Goal: Information Seeking & Learning: Learn about a topic

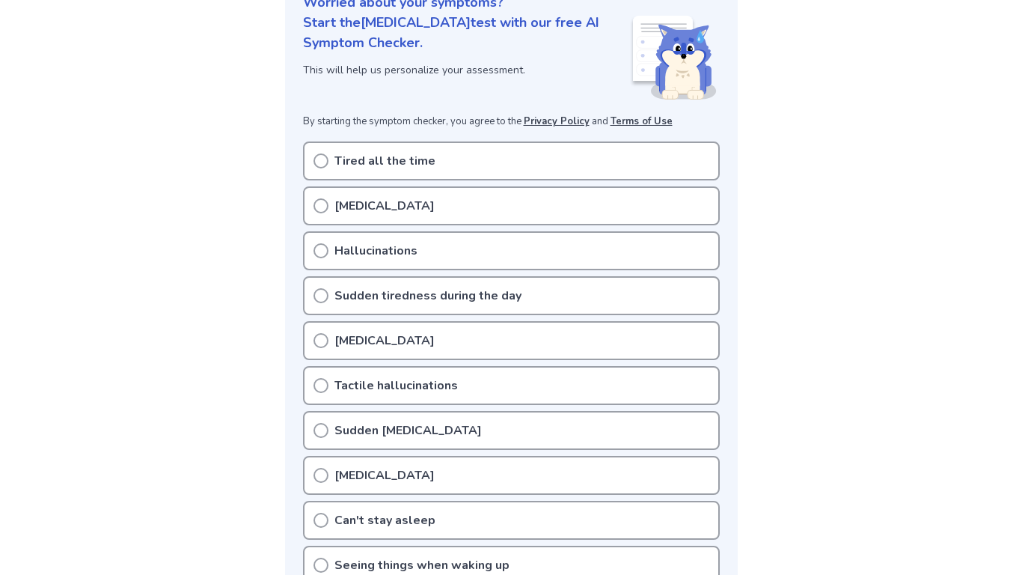
scroll to position [202, 0]
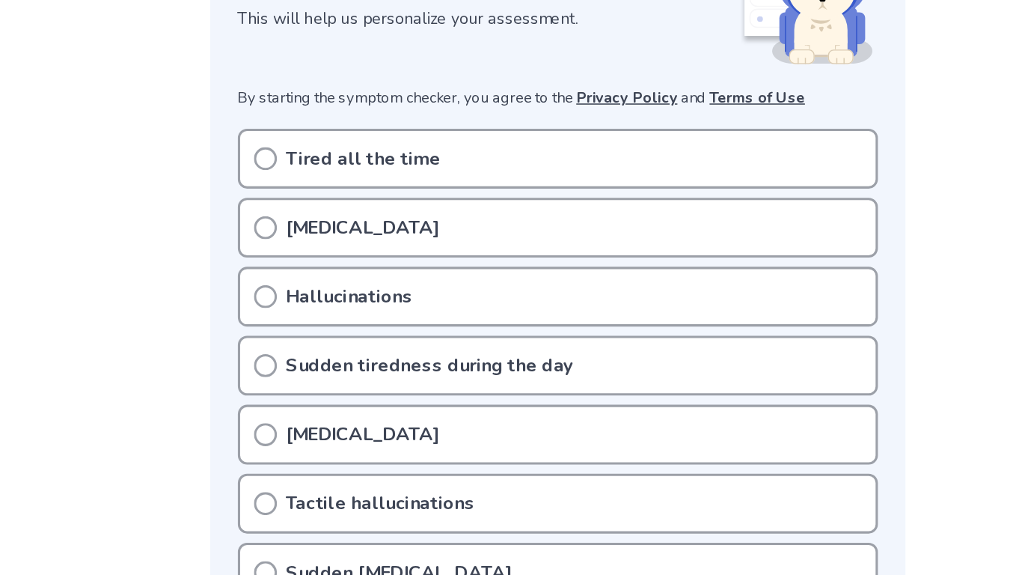
click at [424, 161] on p "Tired all the time" at bounding box center [384, 159] width 101 height 18
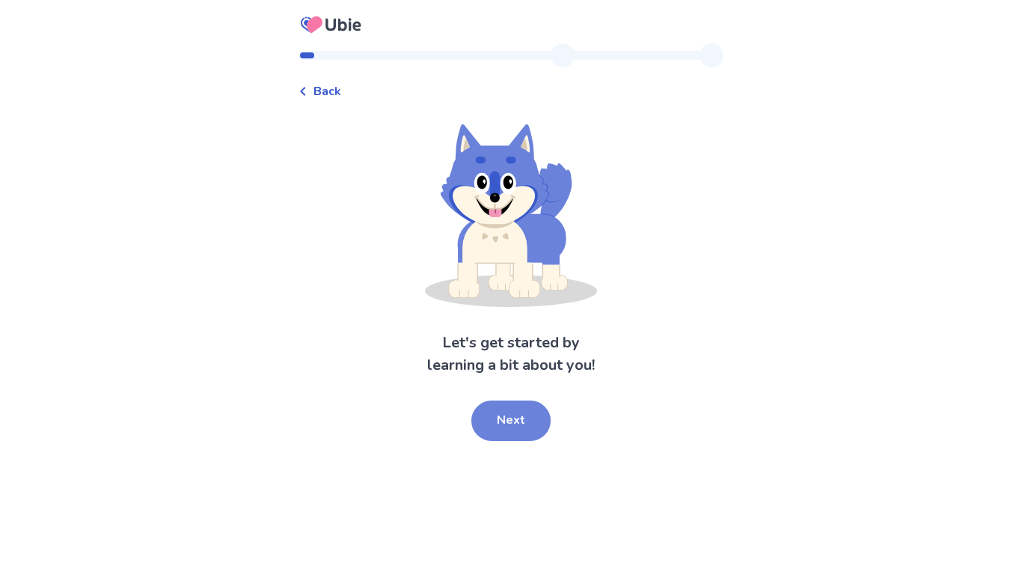
click at [527, 407] on button "Next" at bounding box center [510, 420] width 79 height 40
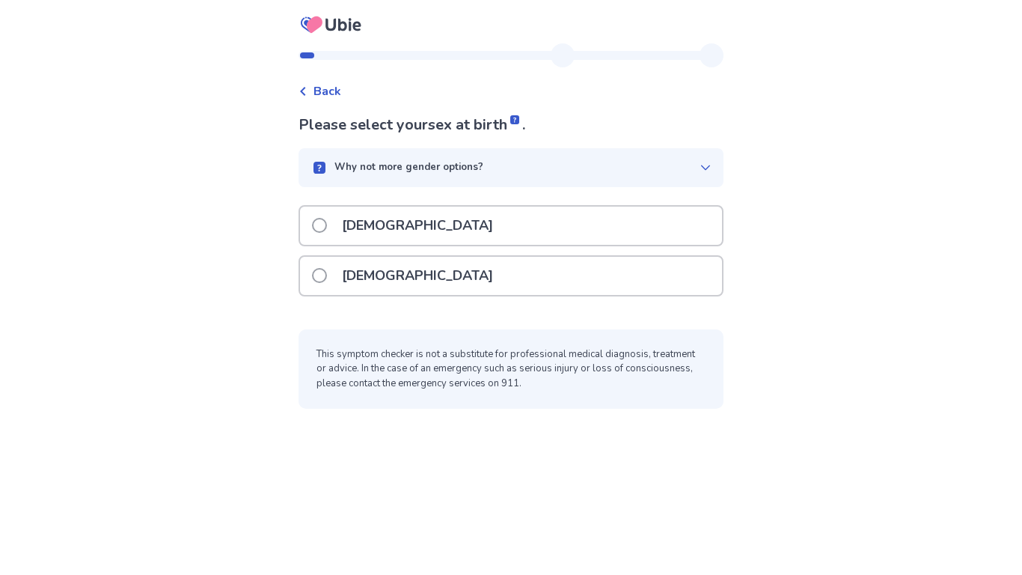
click at [453, 270] on div "[DEMOGRAPHIC_DATA]" at bounding box center [511, 276] width 422 height 38
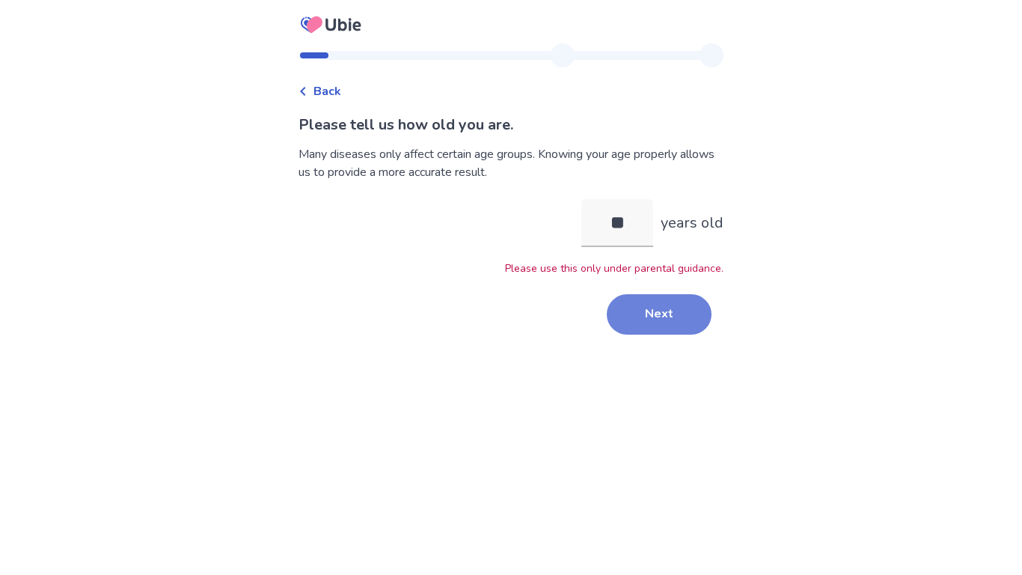
type input "**"
click at [656, 314] on button "Next" at bounding box center [659, 314] width 105 height 40
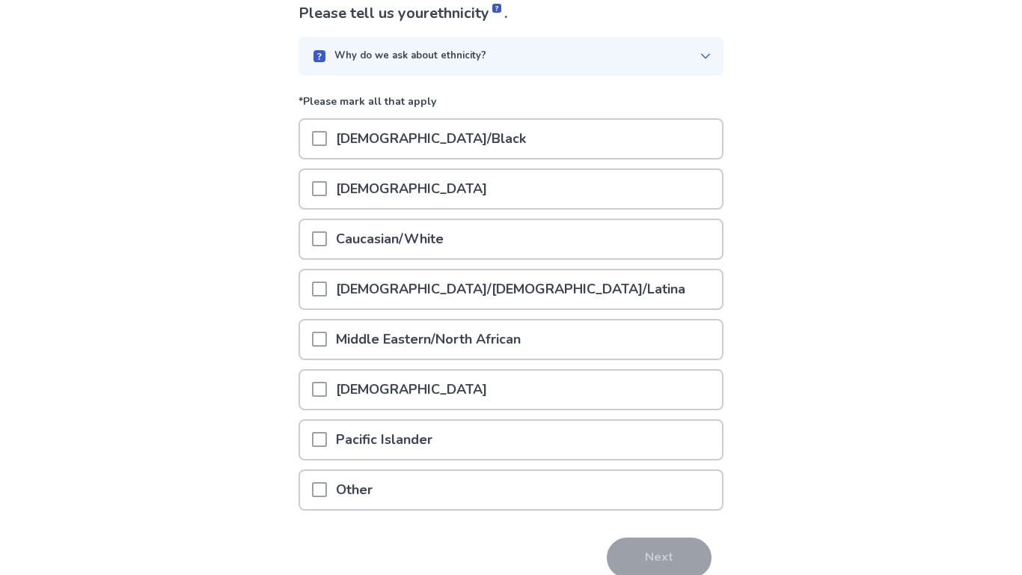
scroll to position [180, 0]
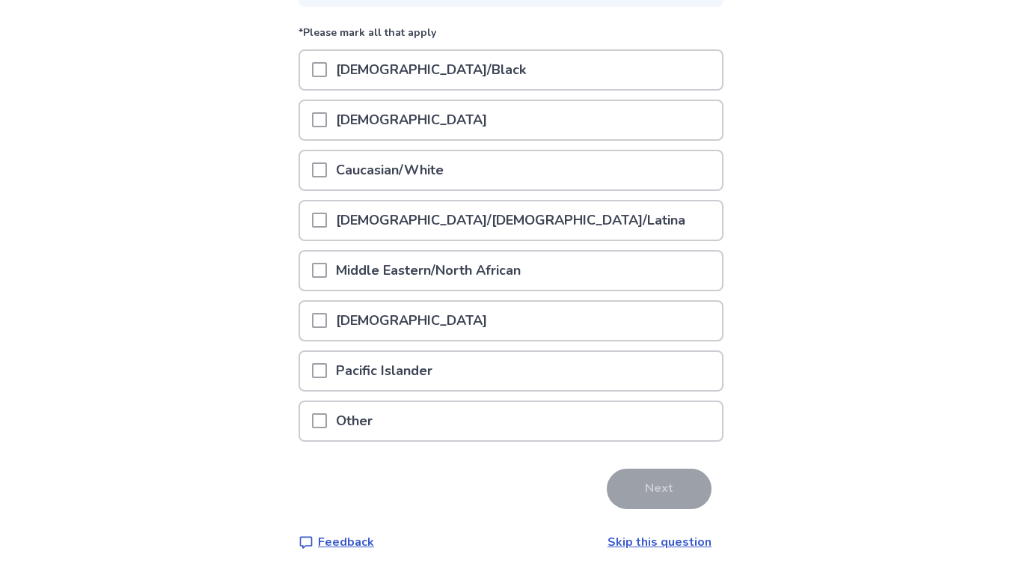
click at [551, 227] on div "[DEMOGRAPHIC_DATA]/[DEMOGRAPHIC_DATA]/Latina" at bounding box center [511, 220] width 422 height 38
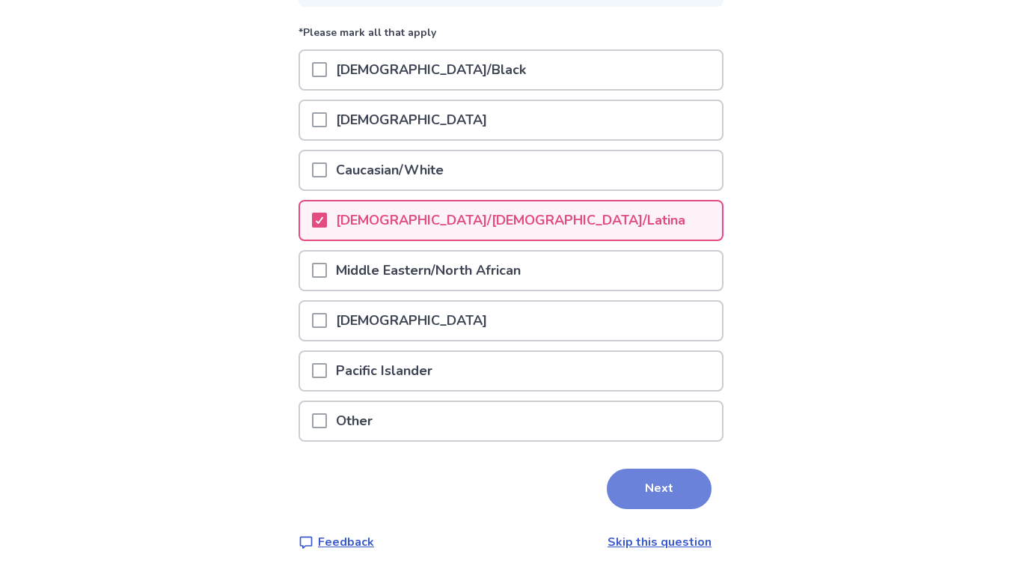
click at [679, 483] on button "Next" at bounding box center [659, 488] width 105 height 40
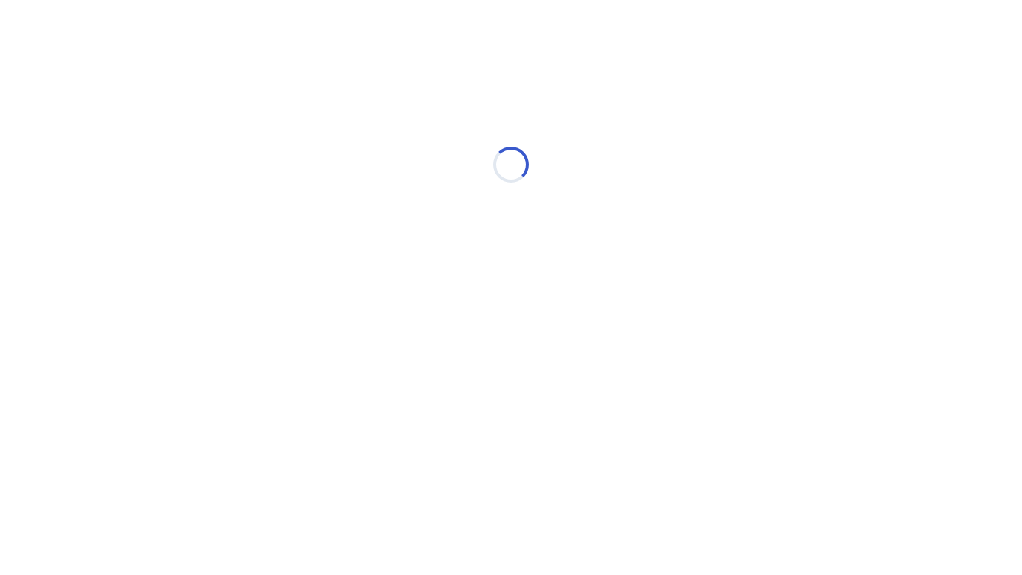
scroll to position [0, 0]
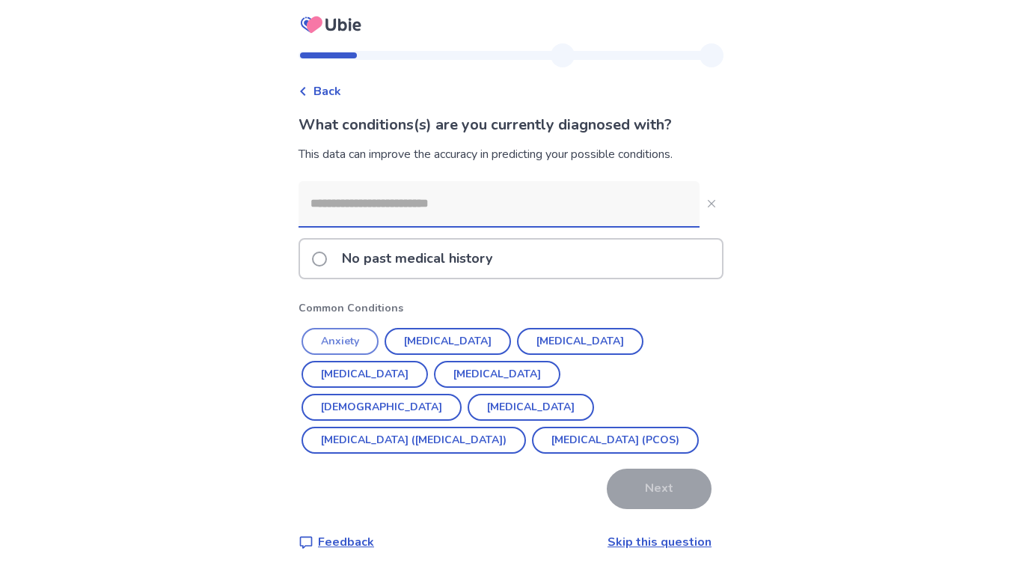
click at [368, 339] on button "Anxiety" at bounding box center [340, 341] width 77 height 27
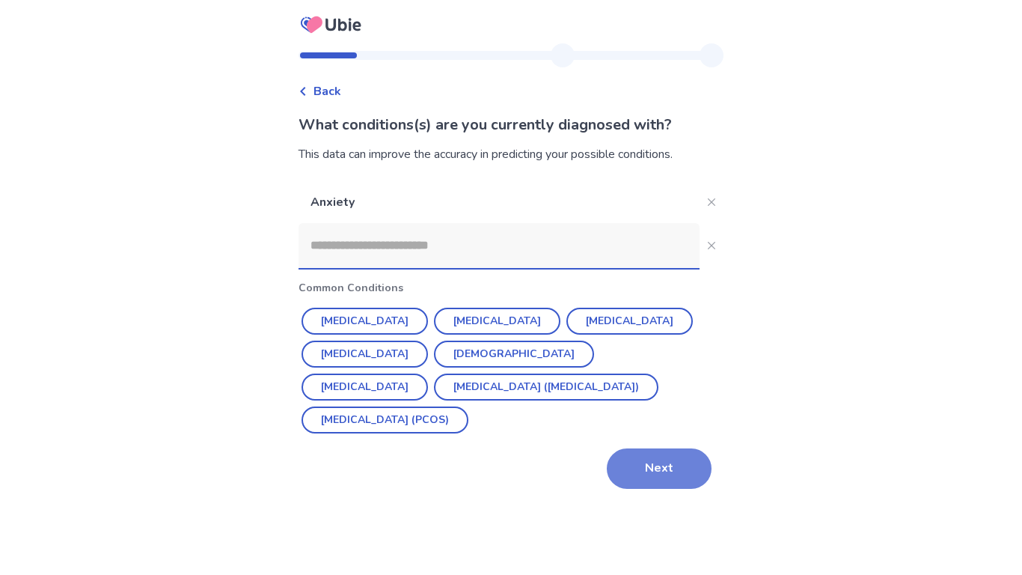
click at [649, 459] on button "Next" at bounding box center [659, 468] width 105 height 40
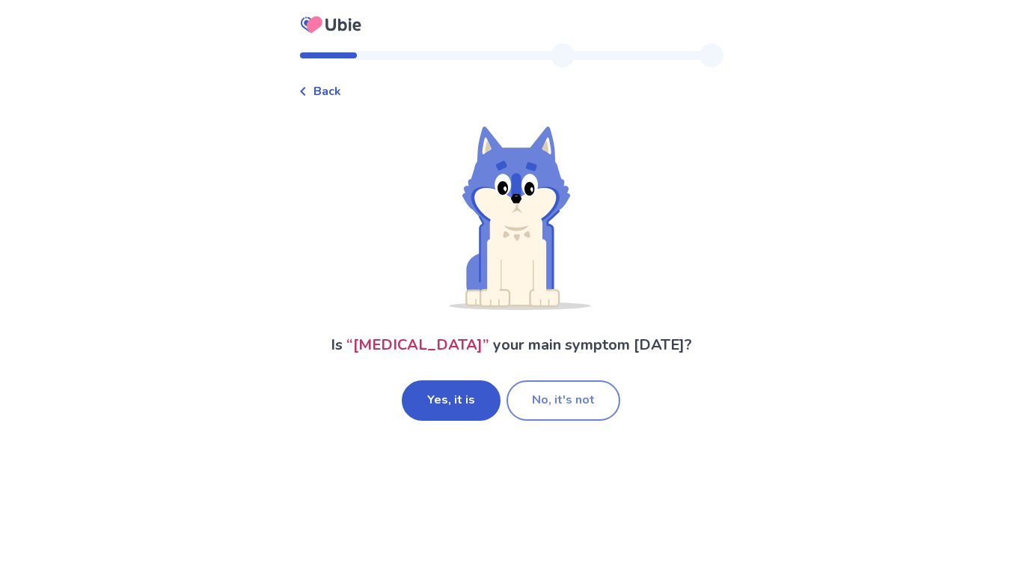
click at [516, 419] on button "No, it's not" at bounding box center [564, 400] width 114 height 40
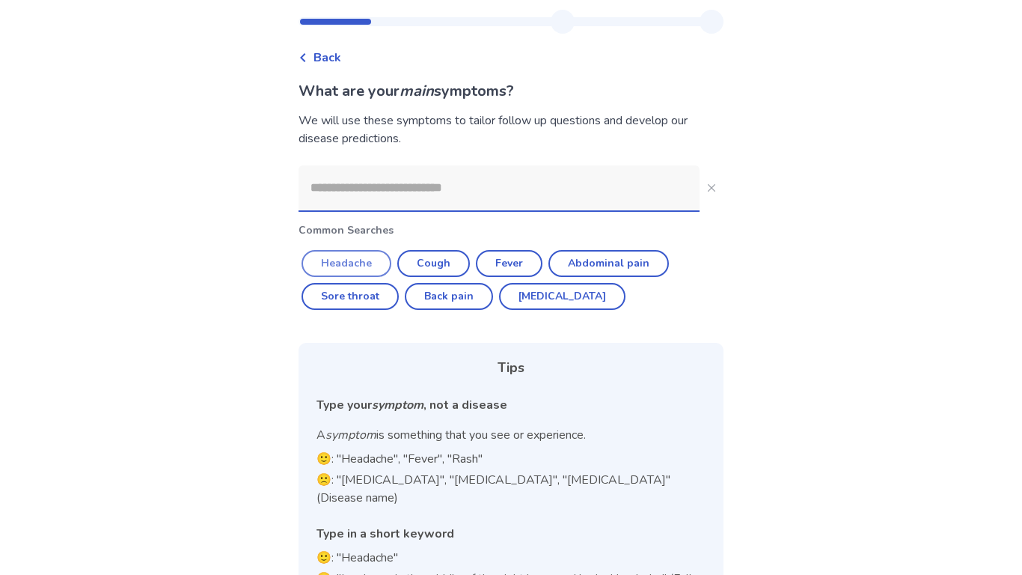
scroll to position [79, 0]
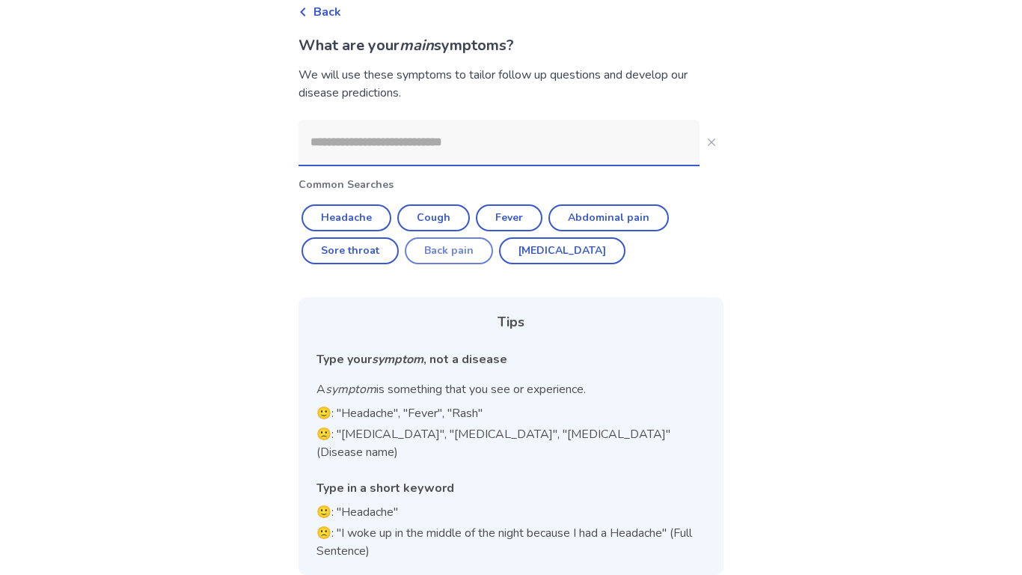
click at [435, 245] on button "Back pain" at bounding box center [449, 250] width 88 height 27
type input "*********"
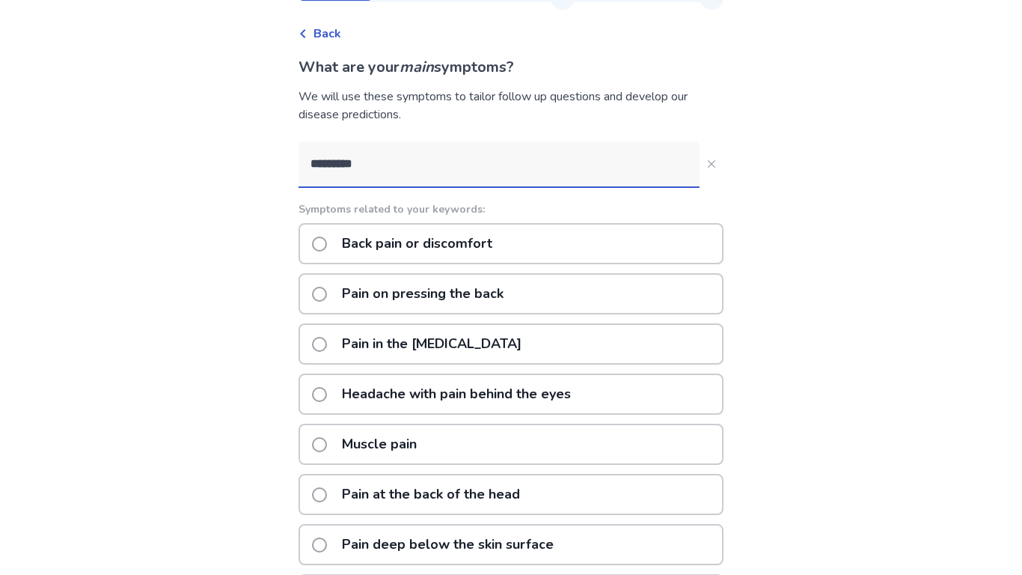
scroll to position [0, 0]
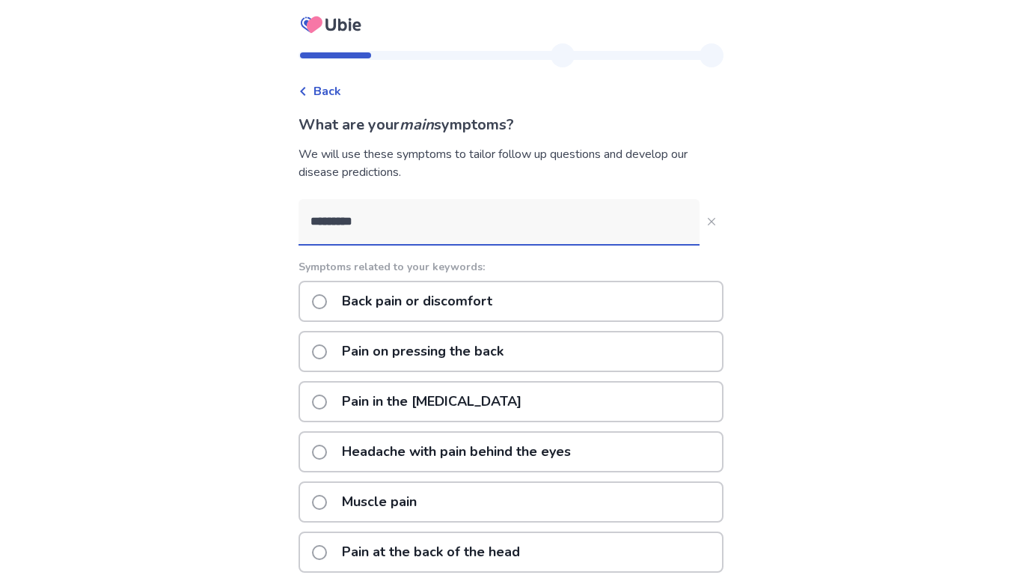
click at [469, 309] on p "Back pain or discomfort" at bounding box center [417, 301] width 168 height 38
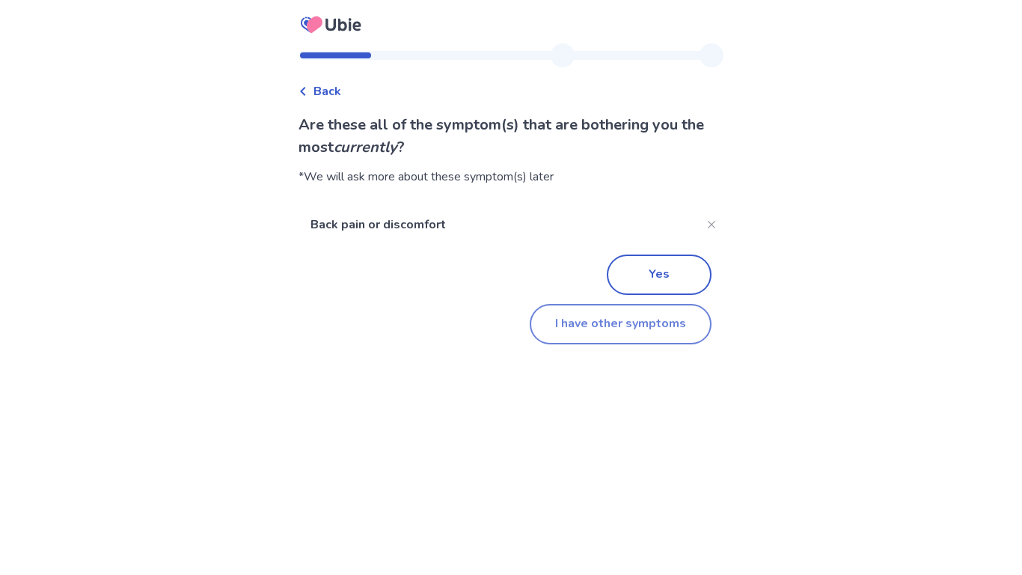
click at [607, 314] on button "I have other symptoms" at bounding box center [621, 324] width 182 height 40
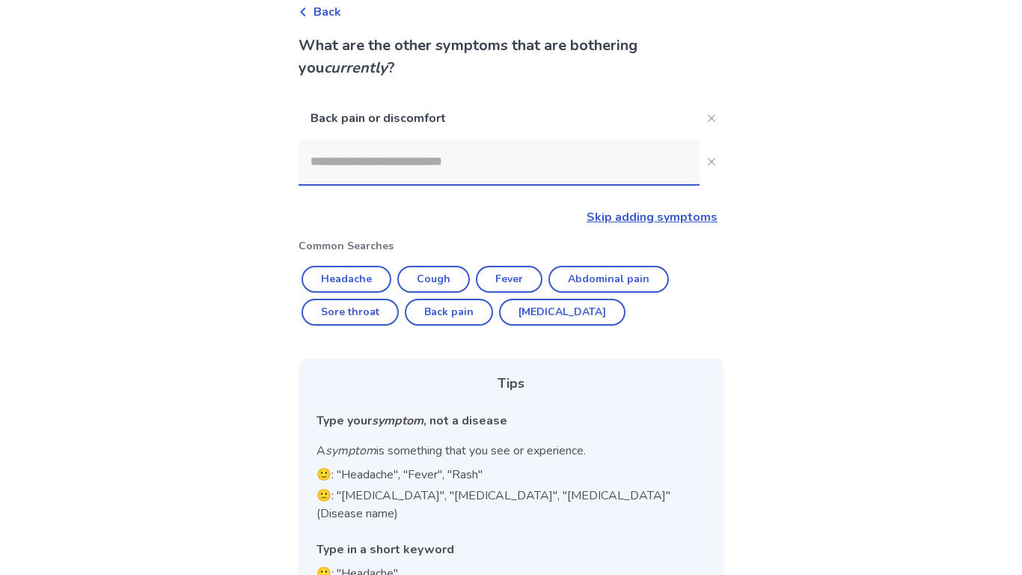
scroll to position [84, 0]
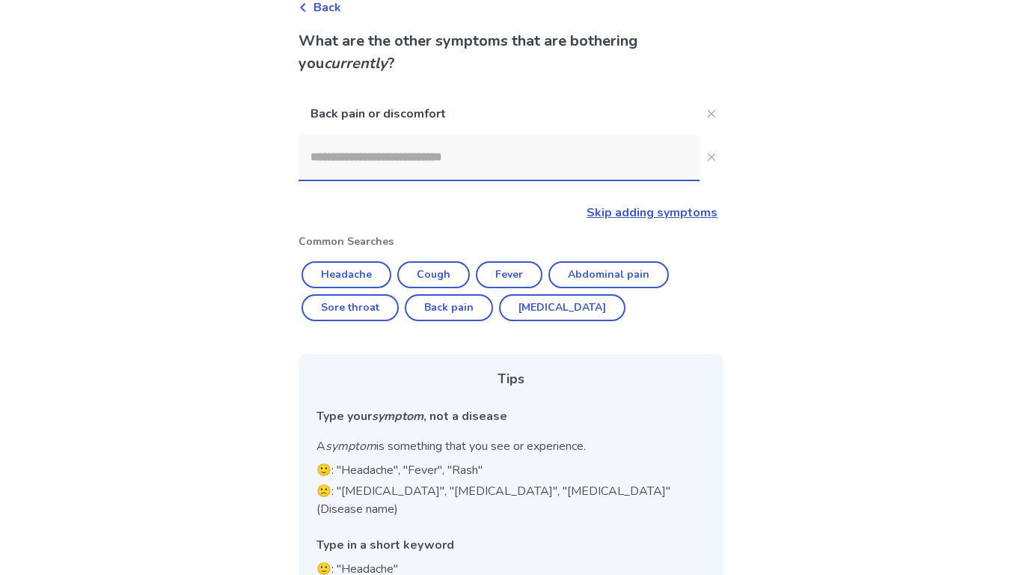
click at [494, 165] on input at bounding box center [499, 157] width 401 height 45
click at [647, 212] on link "Skip adding symptoms" at bounding box center [652, 212] width 131 height 16
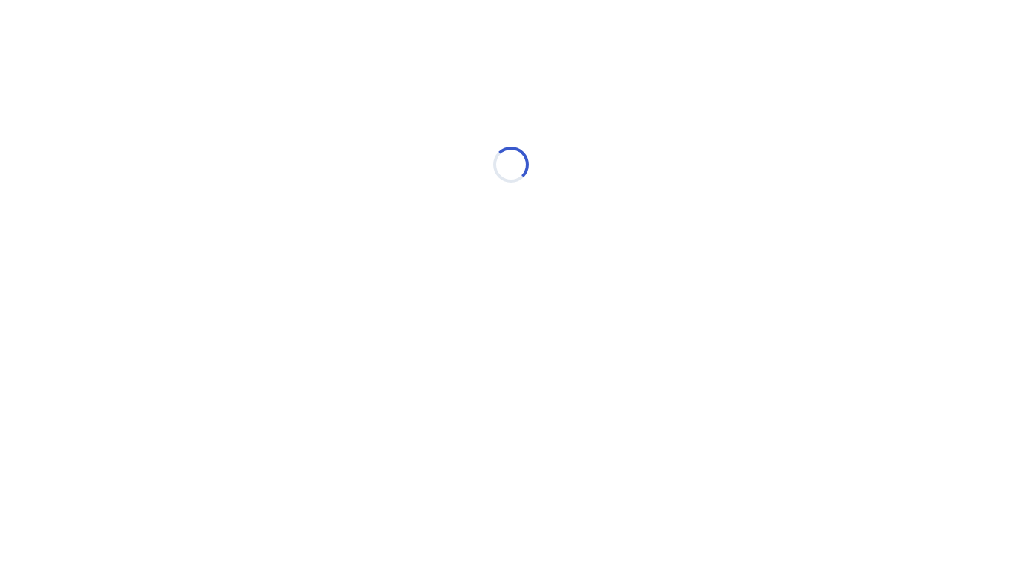
scroll to position [0, 0]
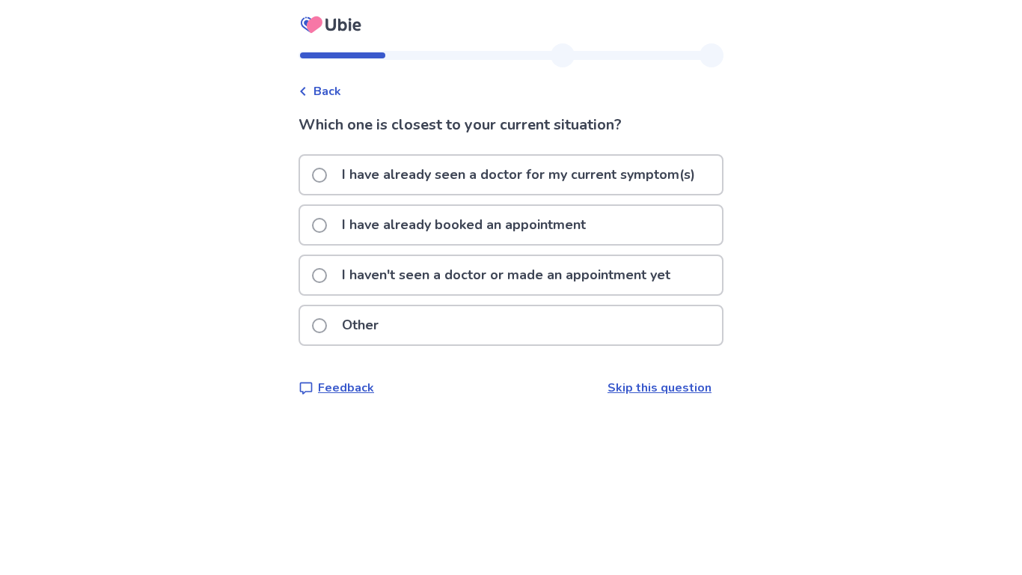
click at [673, 270] on p "I haven't seen a doctor or made an appointment yet" at bounding box center [506, 275] width 346 height 38
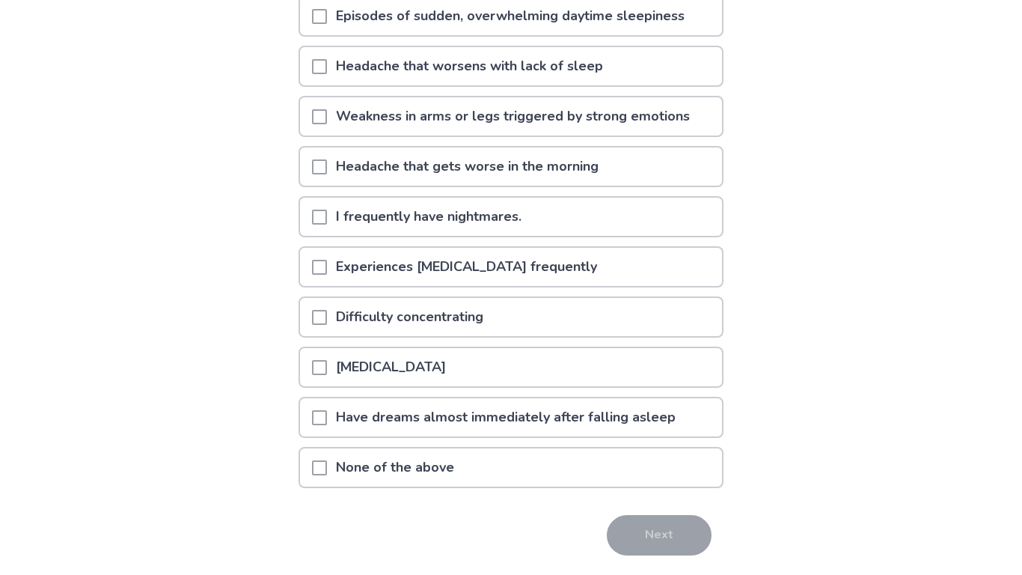
scroll to position [202, 0]
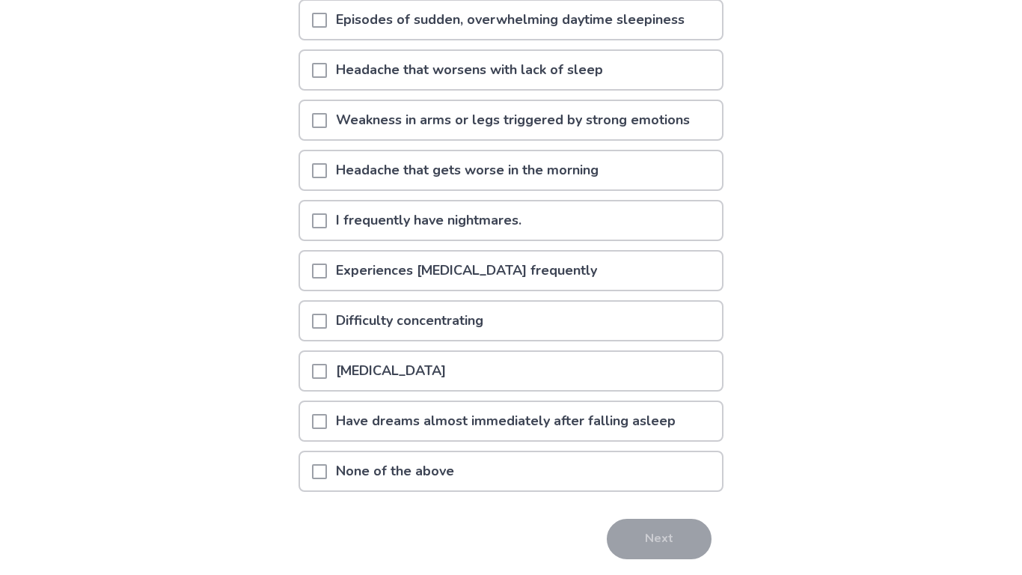
click at [590, 370] on div "[MEDICAL_DATA]" at bounding box center [511, 371] width 422 height 38
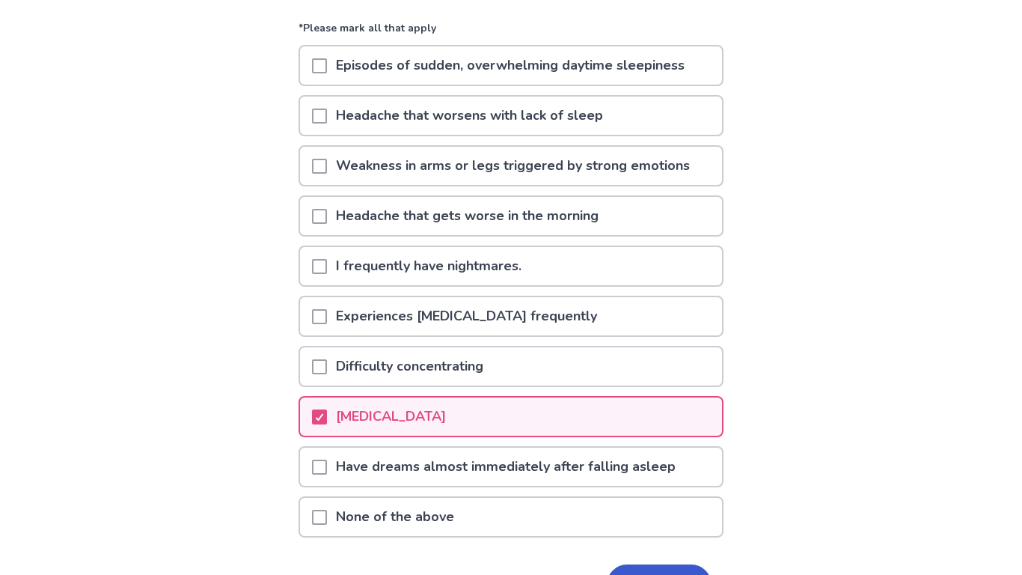
scroll to position [155, 0]
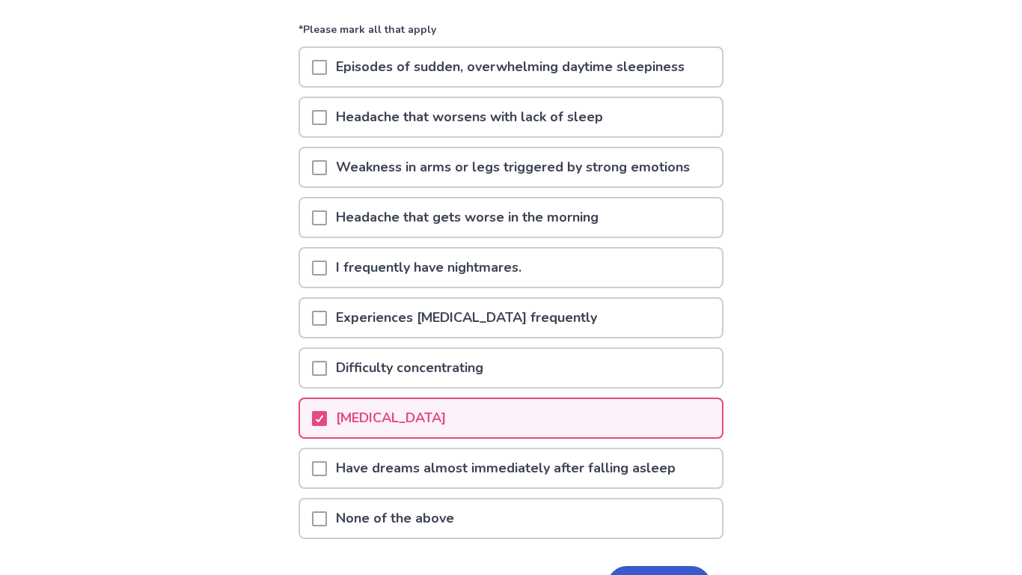
click at [590, 370] on div "Difficulty concentrating" at bounding box center [511, 368] width 422 height 38
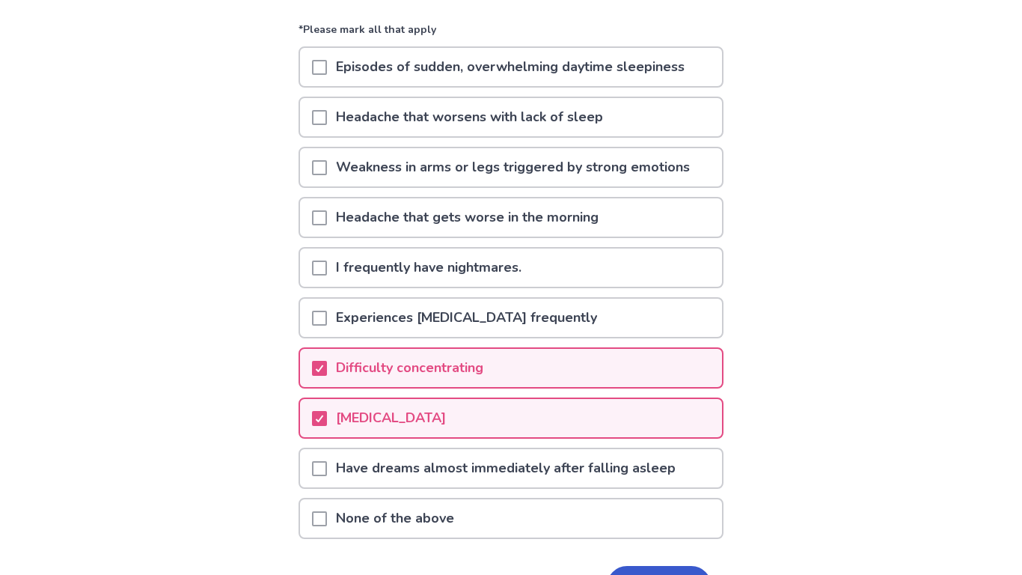
click at [563, 319] on p "Experiences [MEDICAL_DATA] frequently" at bounding box center [466, 318] width 279 height 38
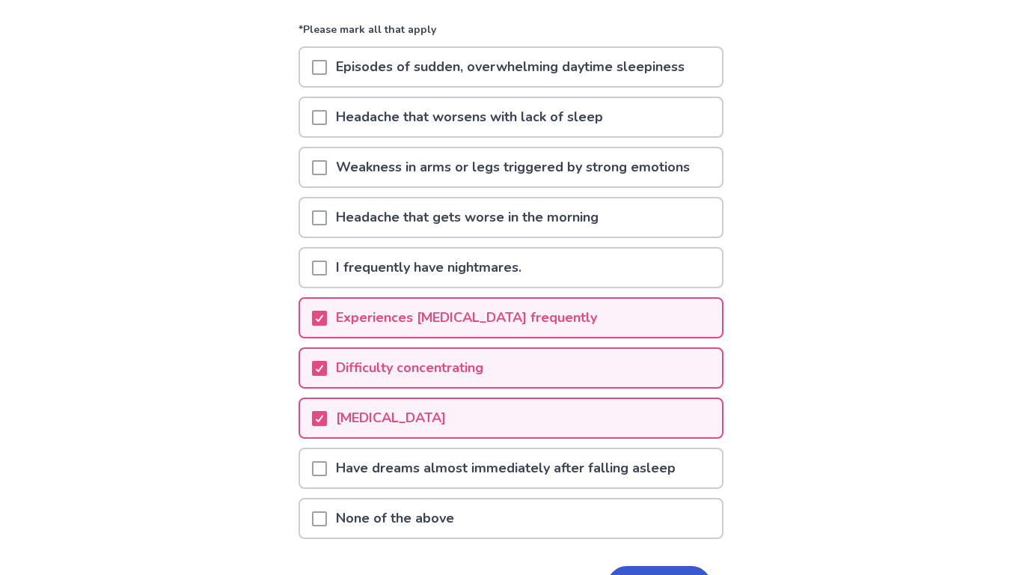
click at [572, 274] on div "I frequently have nightmares." at bounding box center [511, 267] width 422 height 38
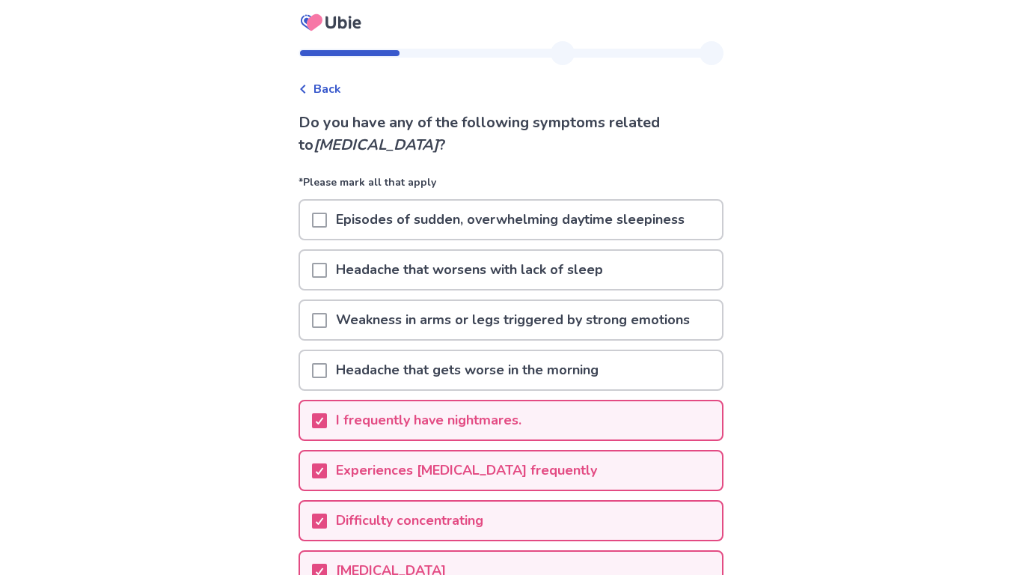
scroll to position [0, 0]
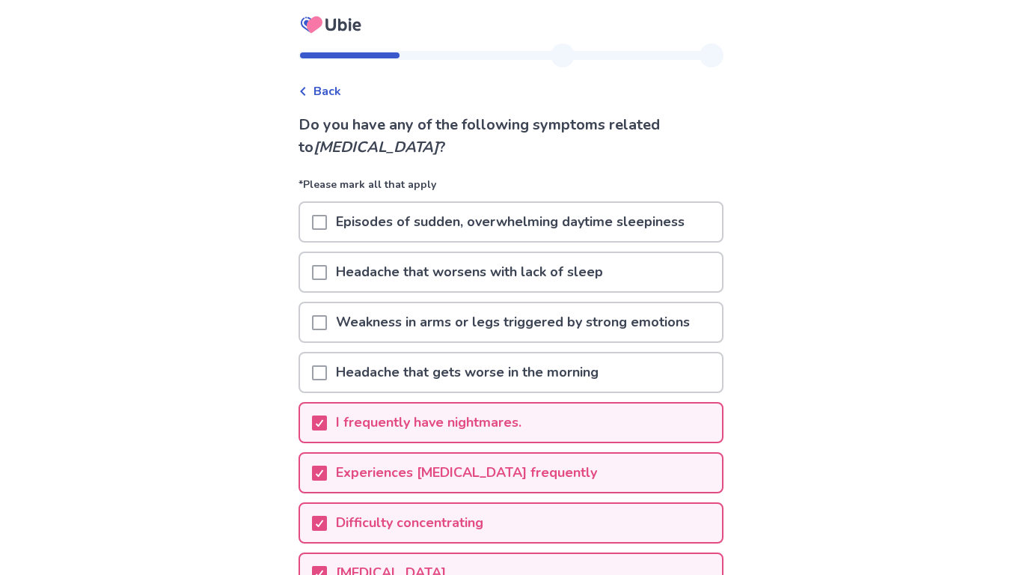
click at [614, 315] on p "Weakness in arms or legs triggered by strong emotions" at bounding box center [513, 322] width 372 height 38
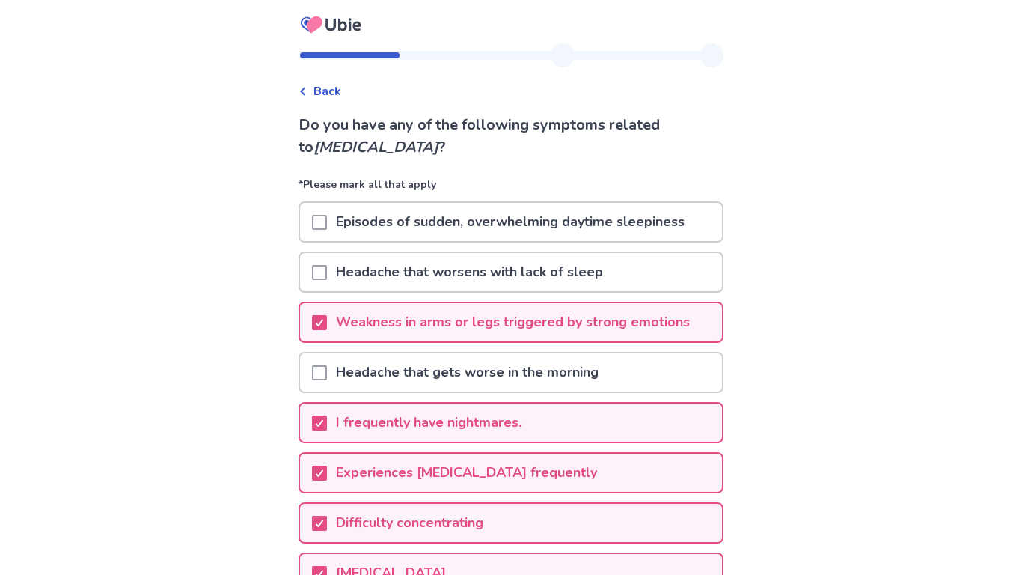
click at [614, 315] on p "Weakness in arms or legs triggered by strong emotions" at bounding box center [513, 322] width 372 height 38
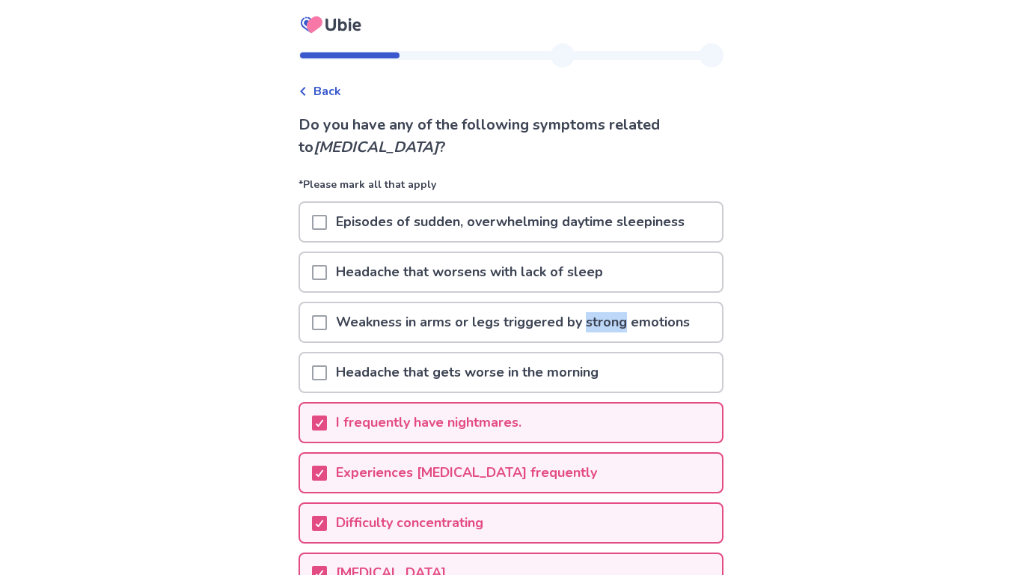
click at [610, 280] on p "Headache that worsens with lack of sleep" at bounding box center [469, 272] width 285 height 38
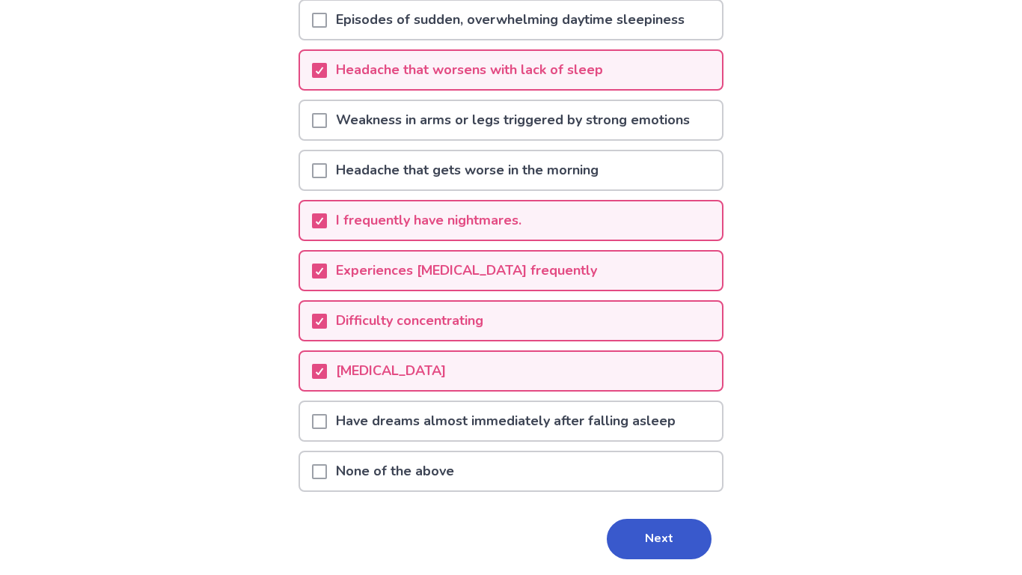
scroll to position [252, 0]
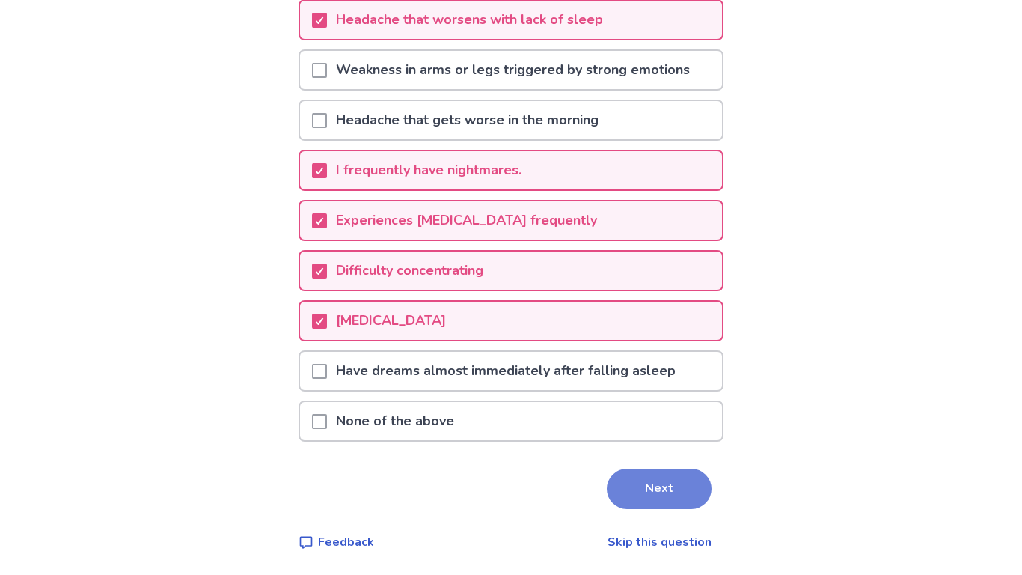
click at [671, 481] on button "Next" at bounding box center [659, 488] width 105 height 40
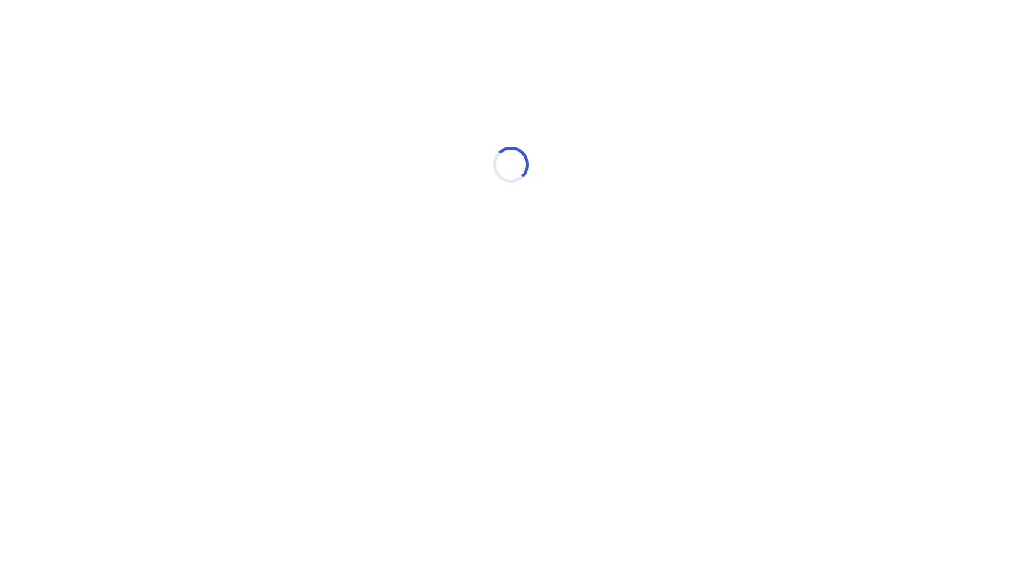
scroll to position [0, 0]
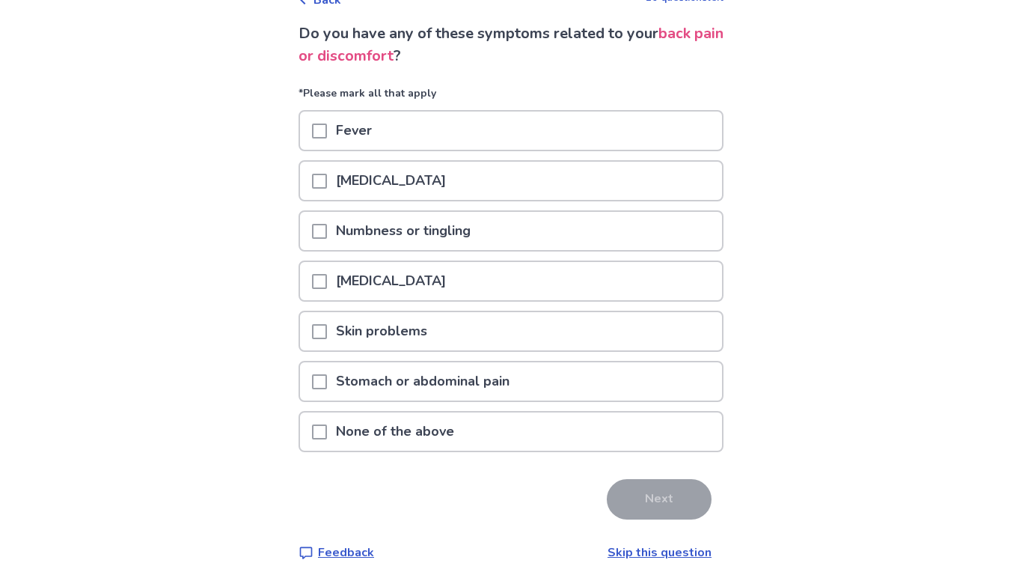
scroll to position [102, 0]
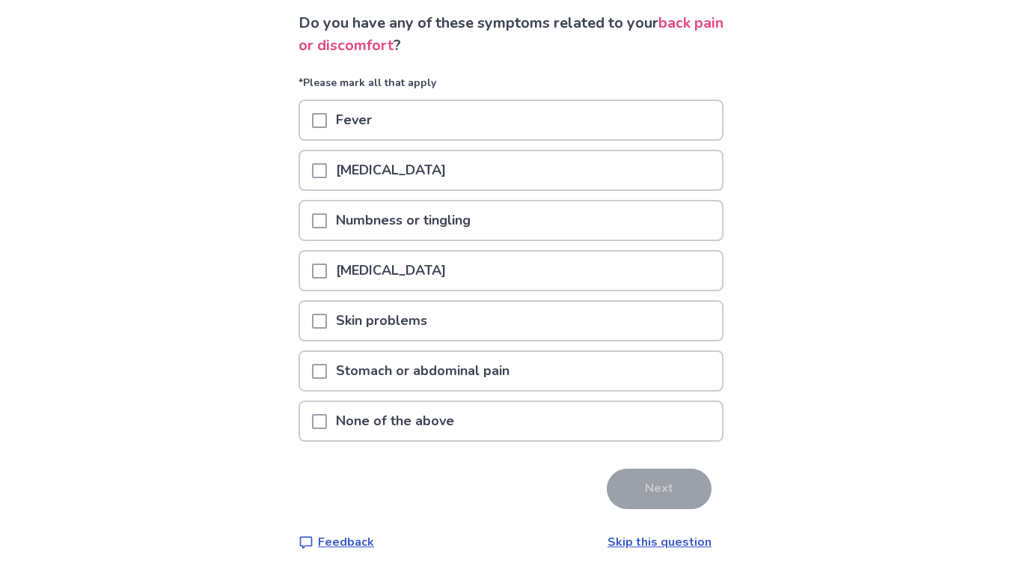
click at [446, 176] on p "Lower back pain" at bounding box center [391, 170] width 128 height 38
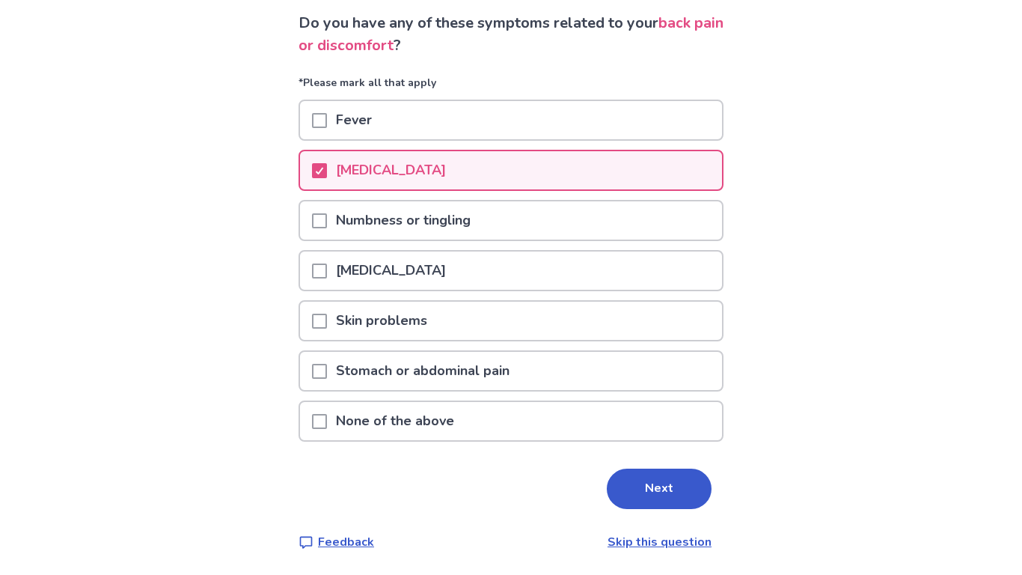
click at [589, 371] on div "Stomach or abdominal pain" at bounding box center [511, 371] width 422 height 38
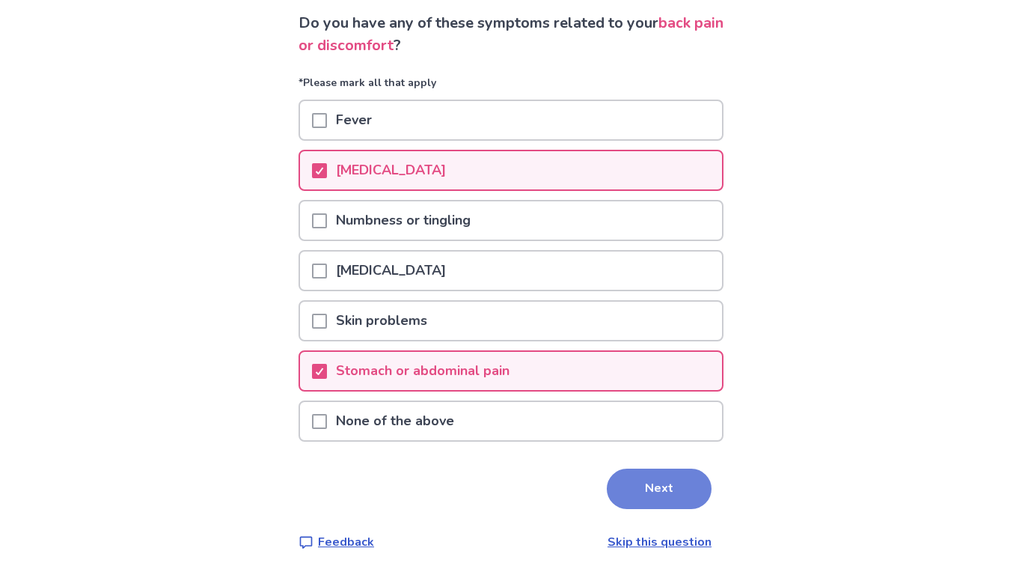
click at [670, 480] on button "Next" at bounding box center [659, 488] width 105 height 40
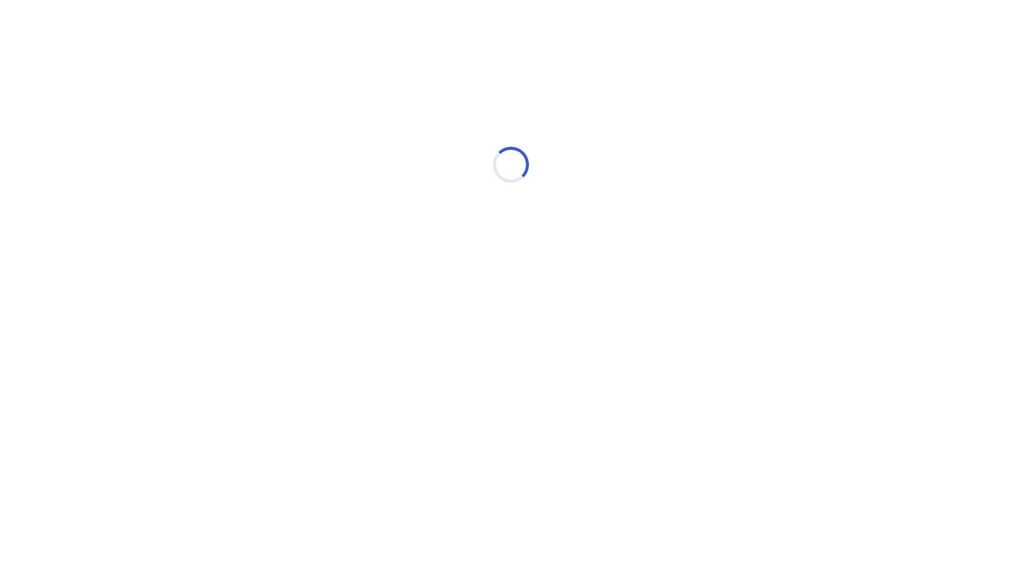
scroll to position [0, 0]
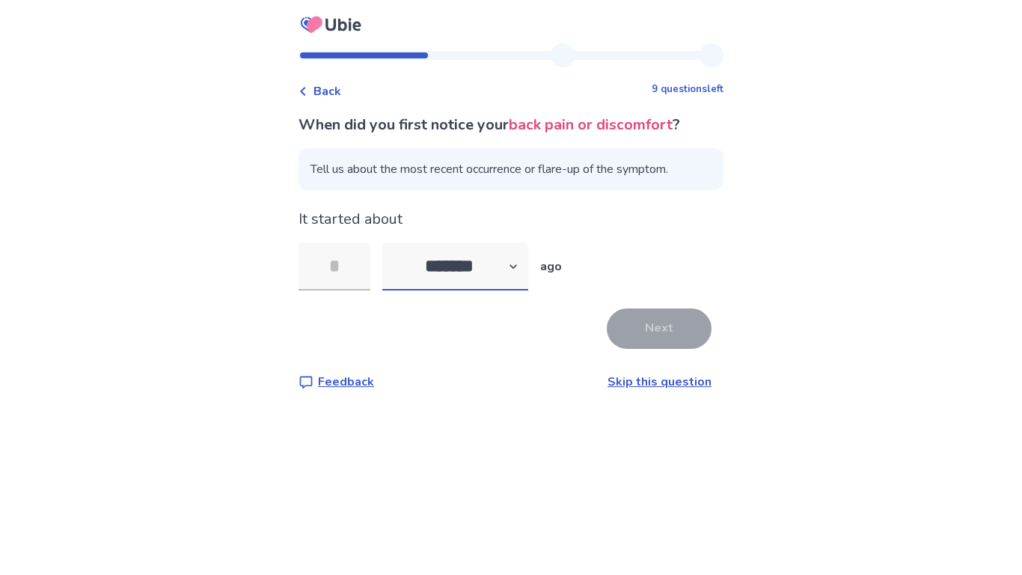
click at [417, 258] on select "******* ****** ******* ******** *******" at bounding box center [455, 266] width 146 height 48
select select "*"
click at [391, 242] on select "******* ****** ******* ******** *******" at bounding box center [455, 266] width 146 height 48
click at [327, 266] on input "tel" at bounding box center [335, 266] width 72 height 48
type input "*"
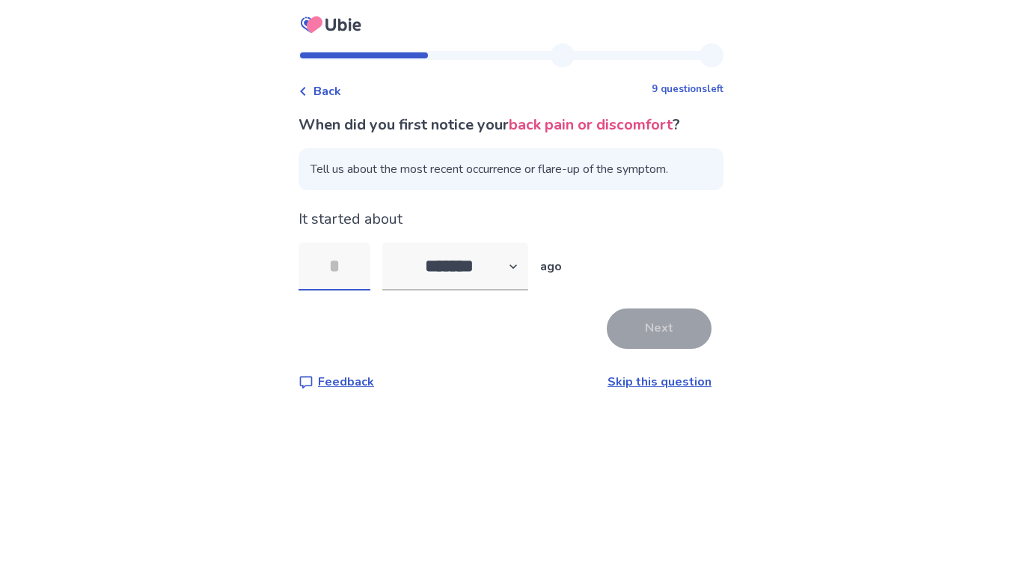
type input "*"
click at [631, 336] on button "Next" at bounding box center [659, 328] width 105 height 40
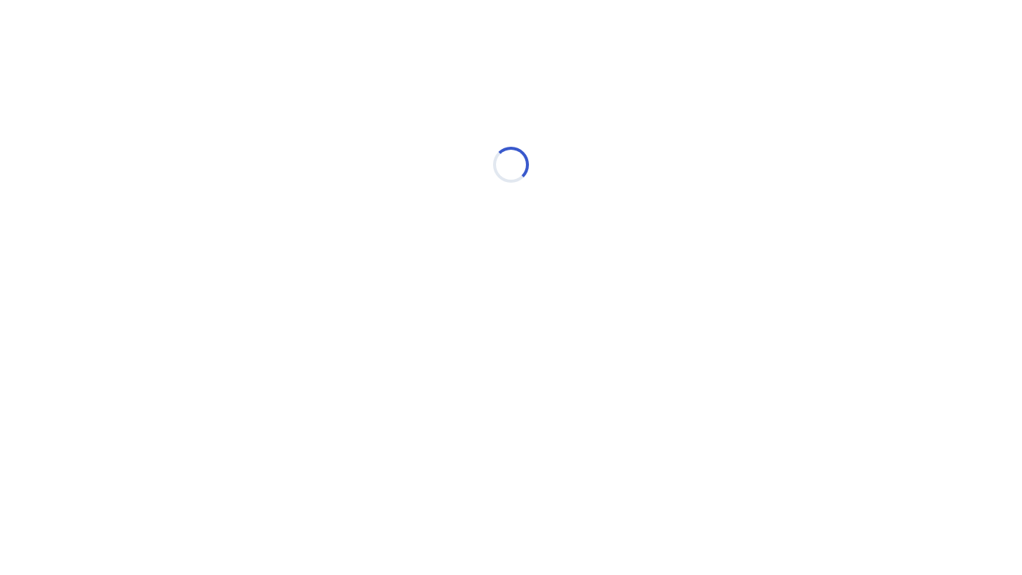
select select "*"
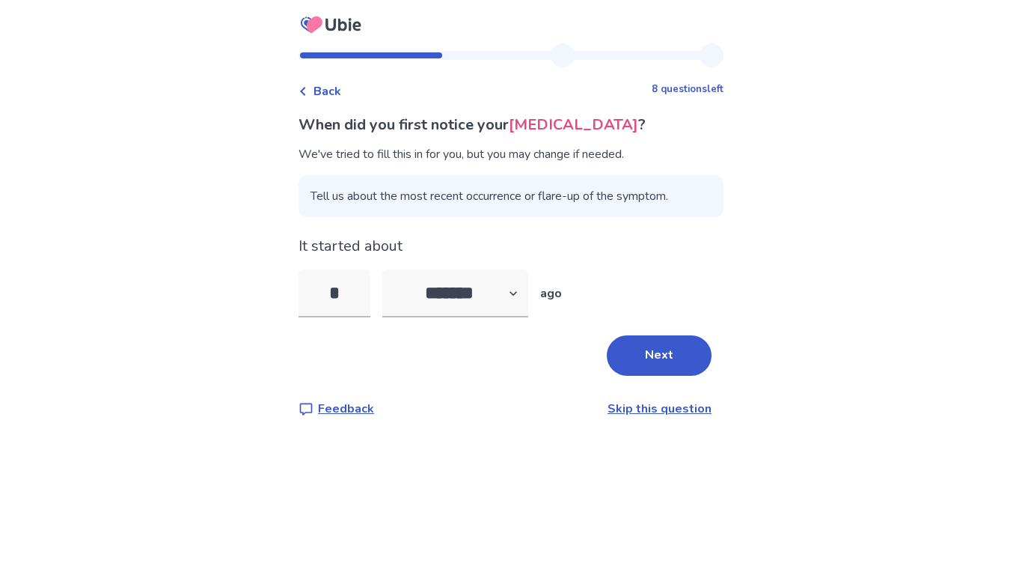
click at [631, 336] on button "Next" at bounding box center [659, 355] width 105 height 40
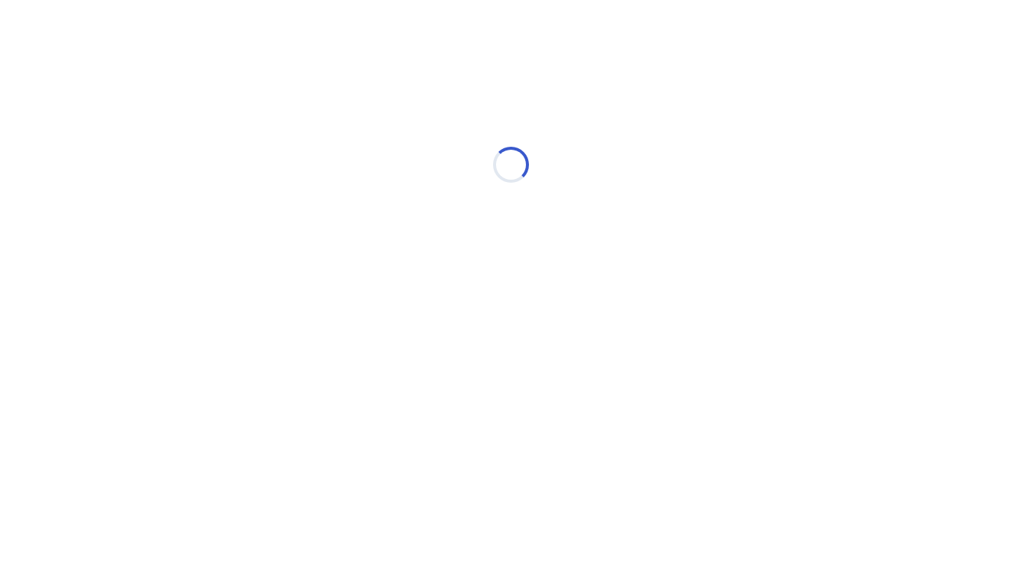
select select "*"
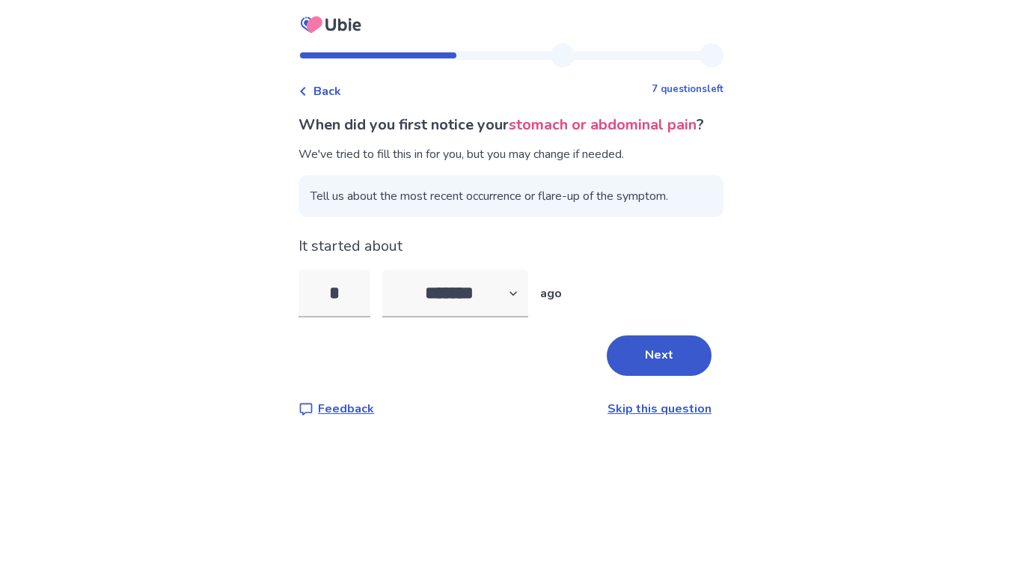
type input "*"
click at [676, 376] on button "Next" at bounding box center [659, 355] width 105 height 40
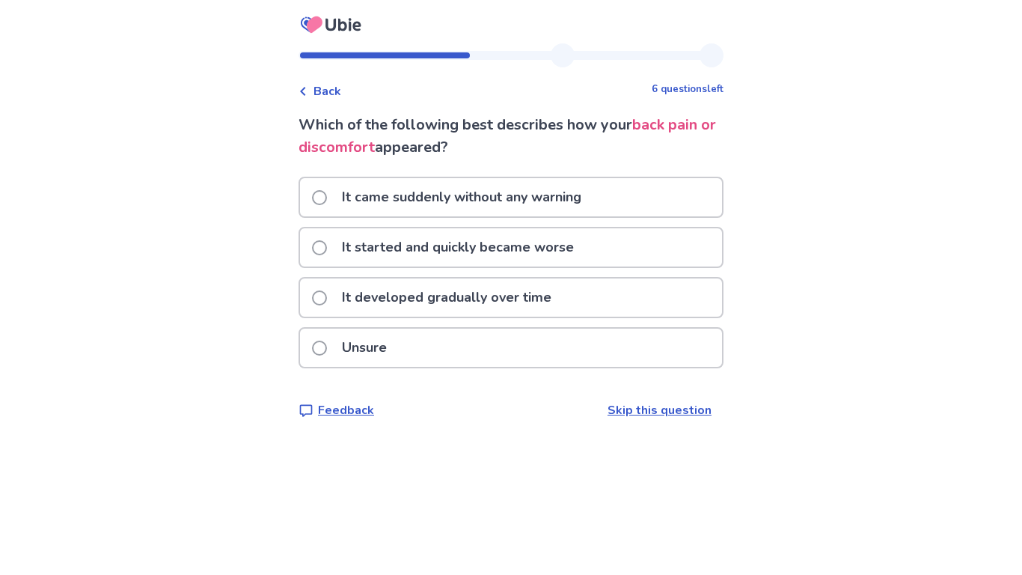
click at [639, 300] on div "It developed gradually over time" at bounding box center [511, 297] width 422 height 38
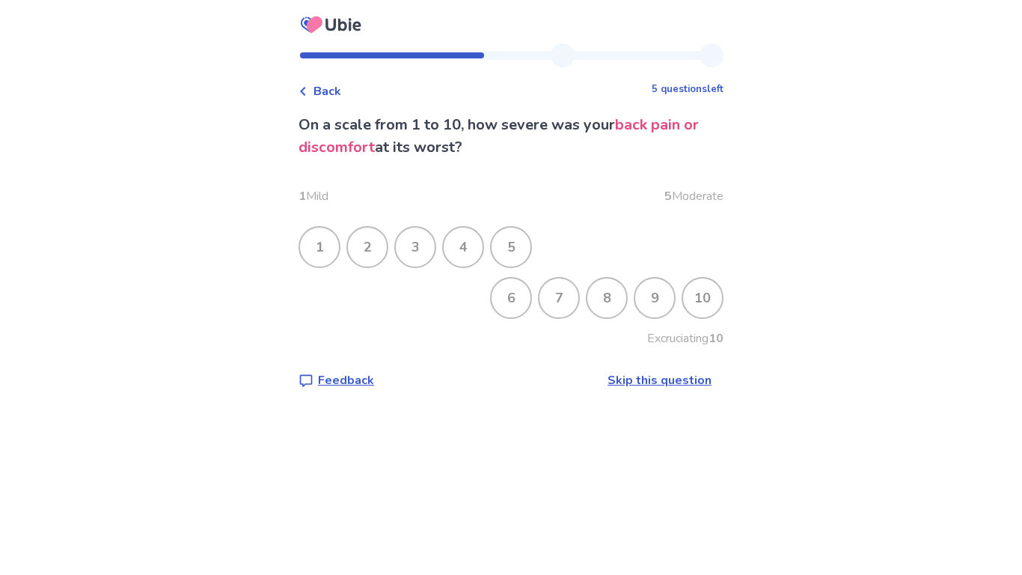
click at [507, 288] on div "6" at bounding box center [511, 297] width 39 height 39
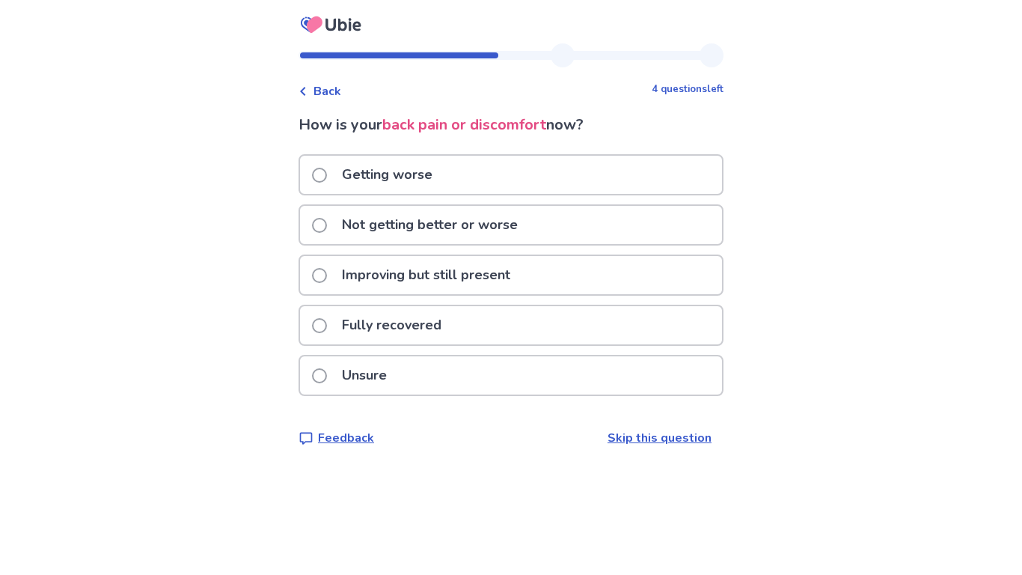
click at [535, 221] on div "Not getting better or worse" at bounding box center [511, 225] width 422 height 38
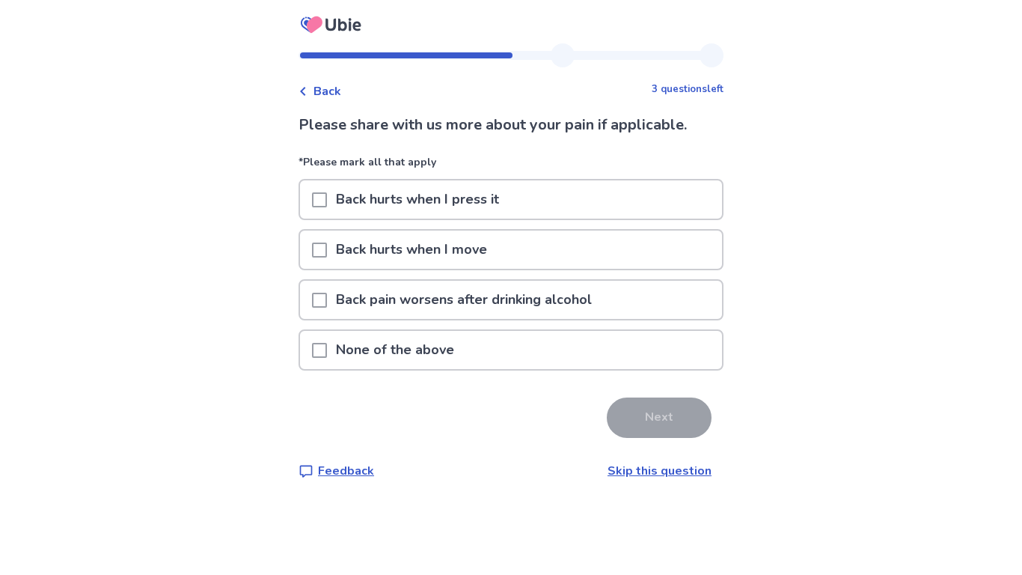
click at [609, 252] on div "Back hurts when I move" at bounding box center [511, 249] width 422 height 38
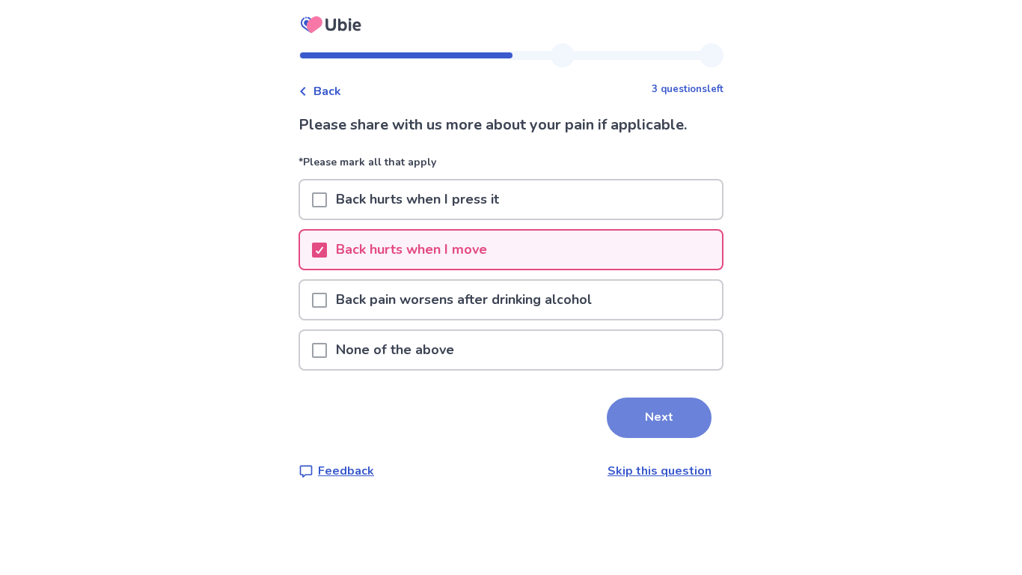
click at [647, 408] on button "Next" at bounding box center [659, 417] width 105 height 40
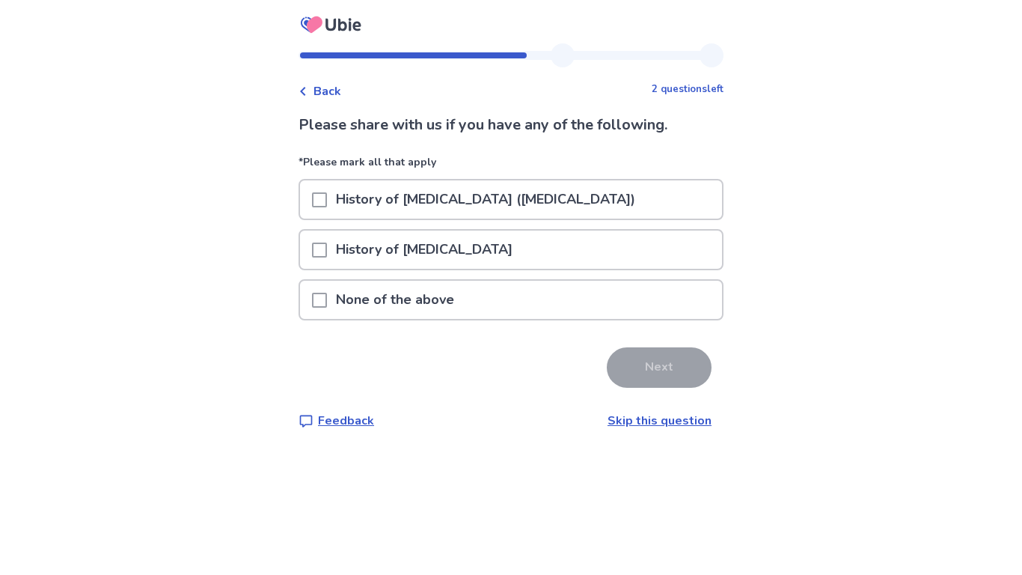
click at [556, 299] on div "None of the above" at bounding box center [511, 300] width 422 height 38
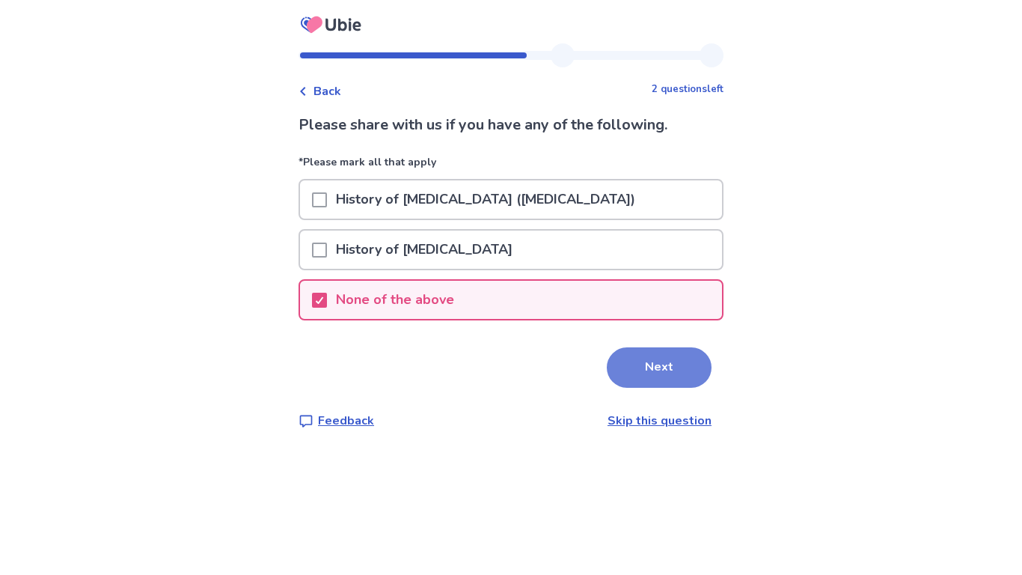
click at [661, 356] on button "Next" at bounding box center [659, 367] width 105 height 40
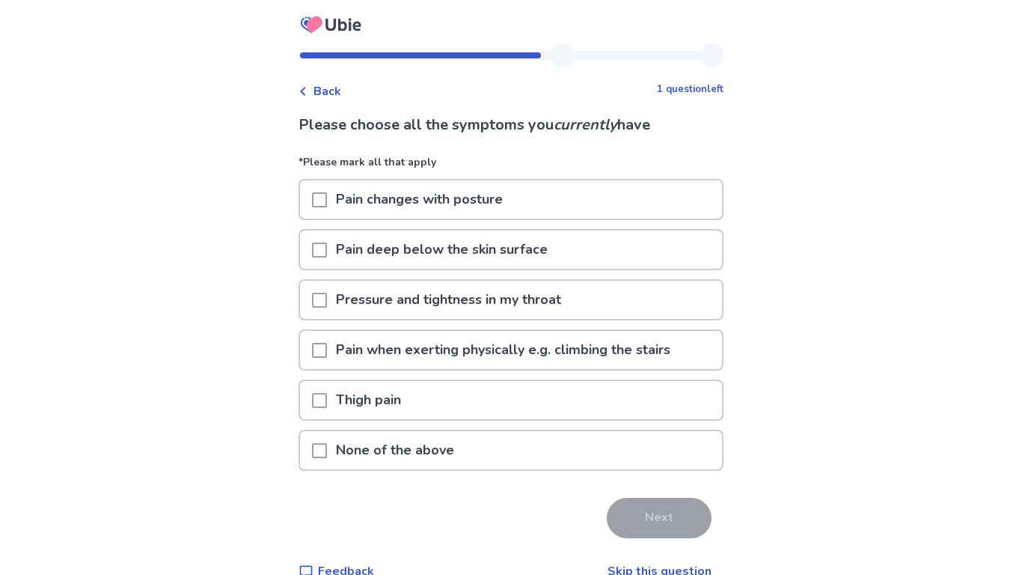
scroll to position [29, 0]
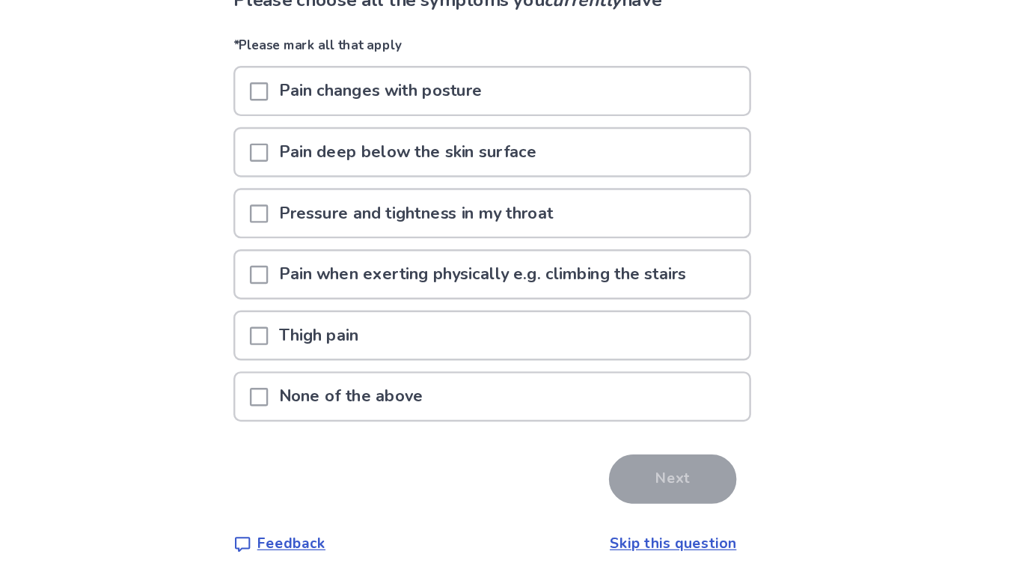
click at [506, 326] on p "Pain when exerting physically e.g. climbing the stairs" at bounding box center [503, 321] width 352 height 38
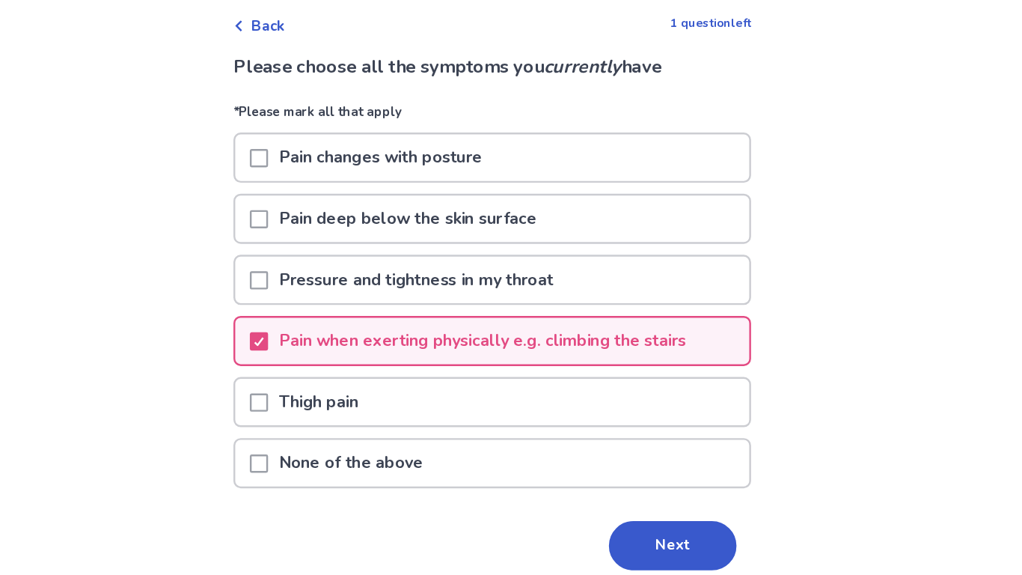
click at [525, 224] on p "Pain deep below the skin surface" at bounding box center [442, 220] width 230 height 38
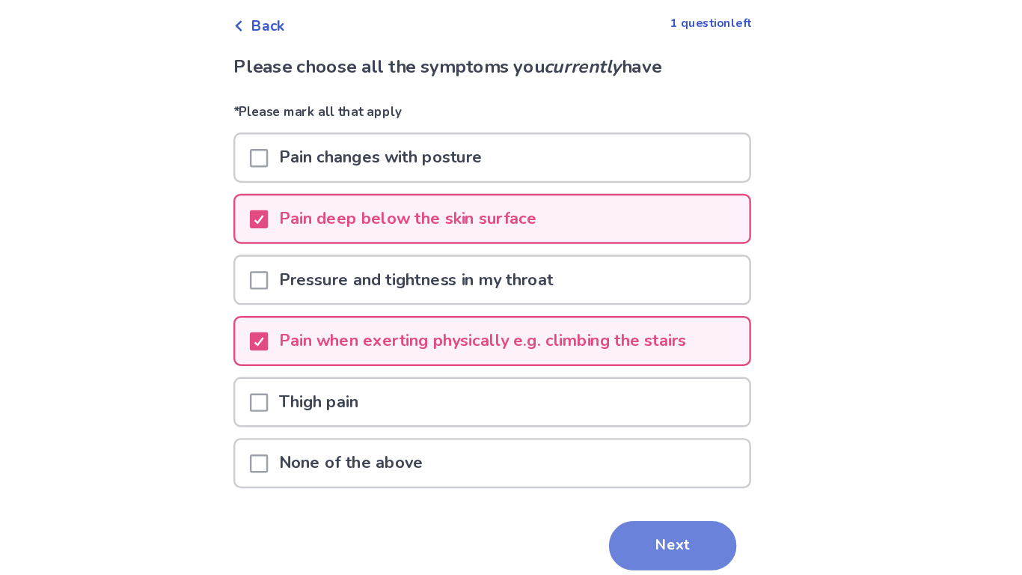
click at [657, 481] on button "Next" at bounding box center [659, 488] width 105 height 40
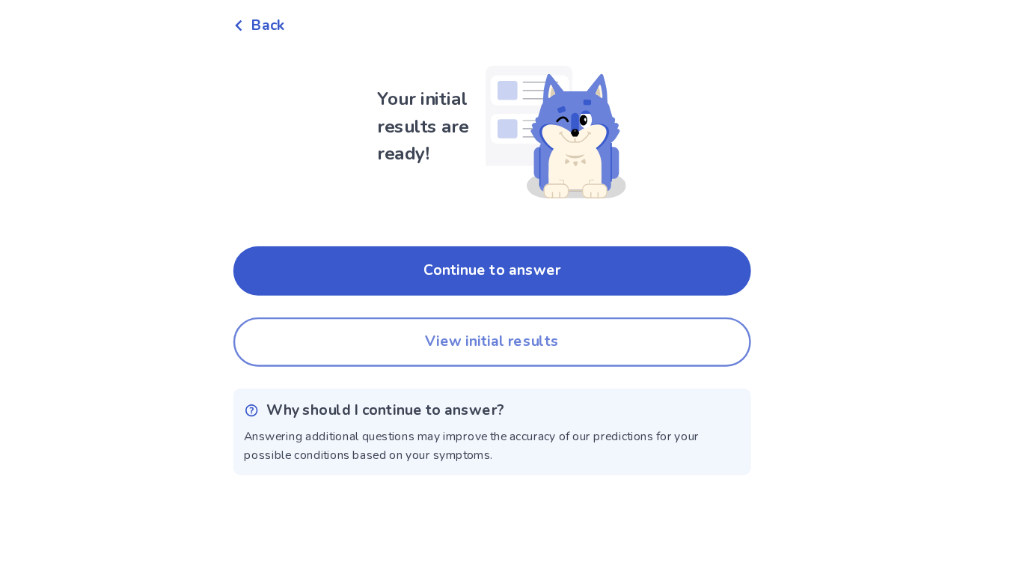
click at [662, 370] on button "View initial results" at bounding box center [511, 351] width 425 height 40
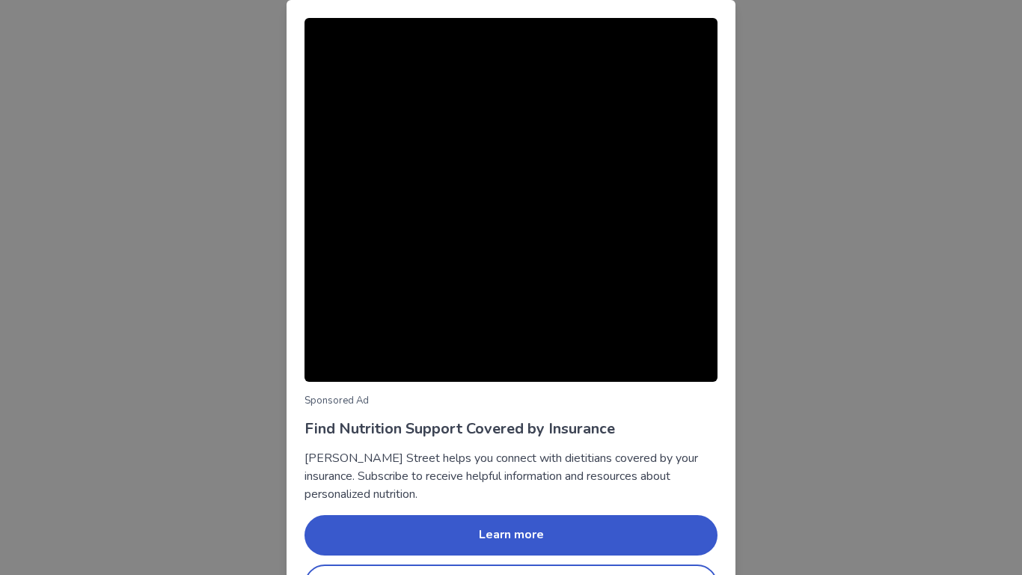
scroll to position [48, 0]
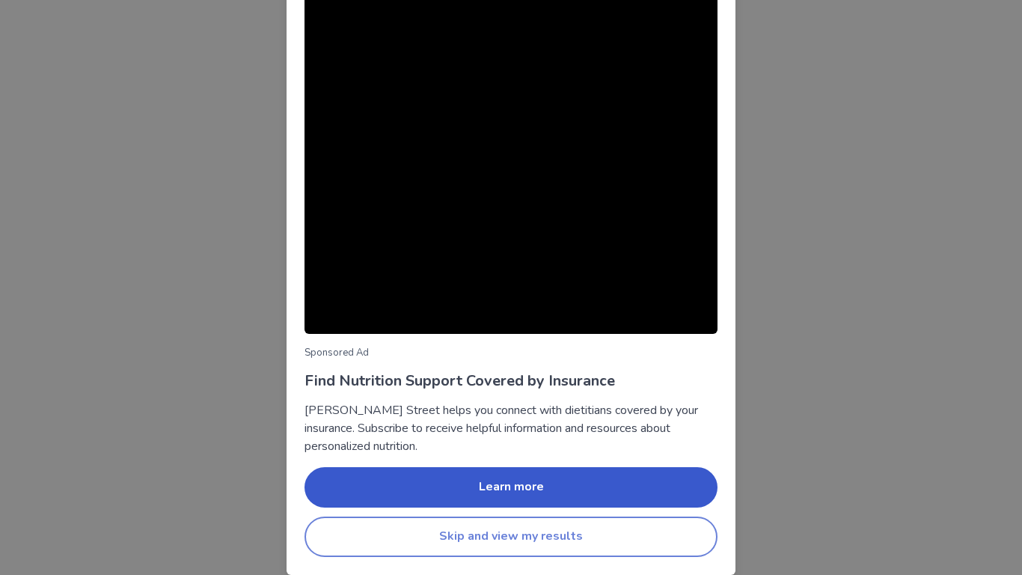
click at [591, 533] on button "Skip and view my results" at bounding box center [511, 536] width 413 height 40
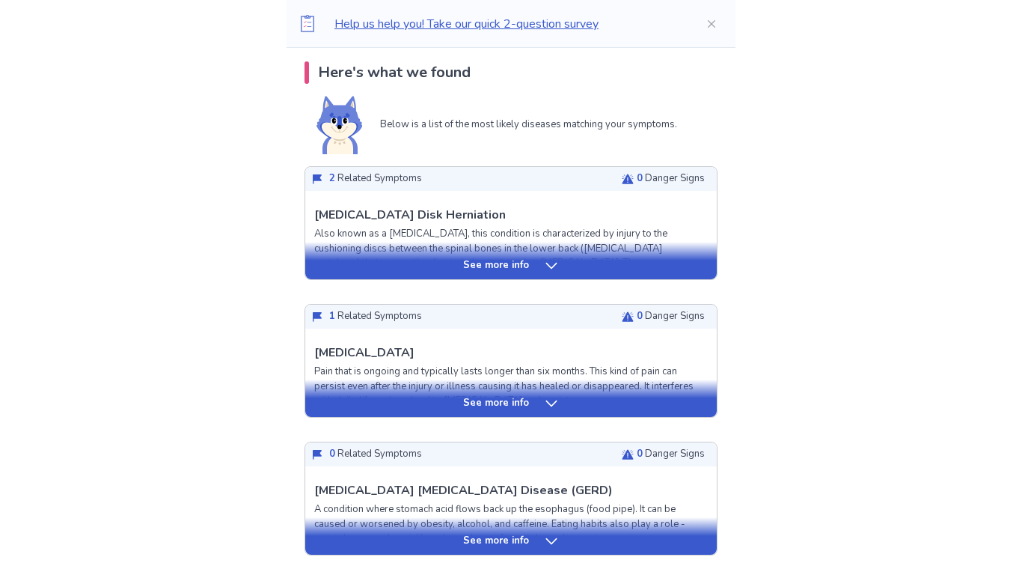
scroll to position [310, 0]
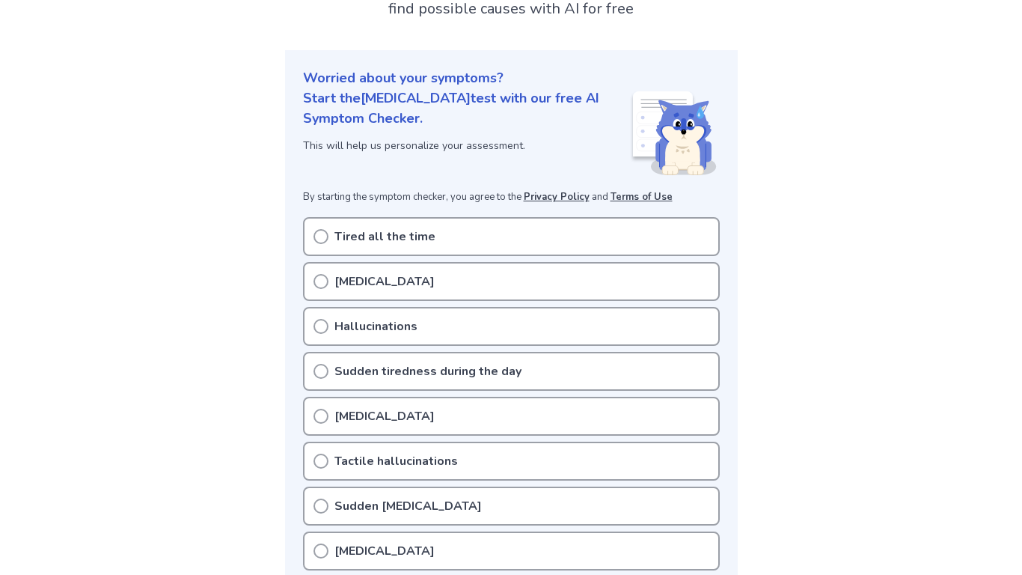
scroll to position [127, 0]
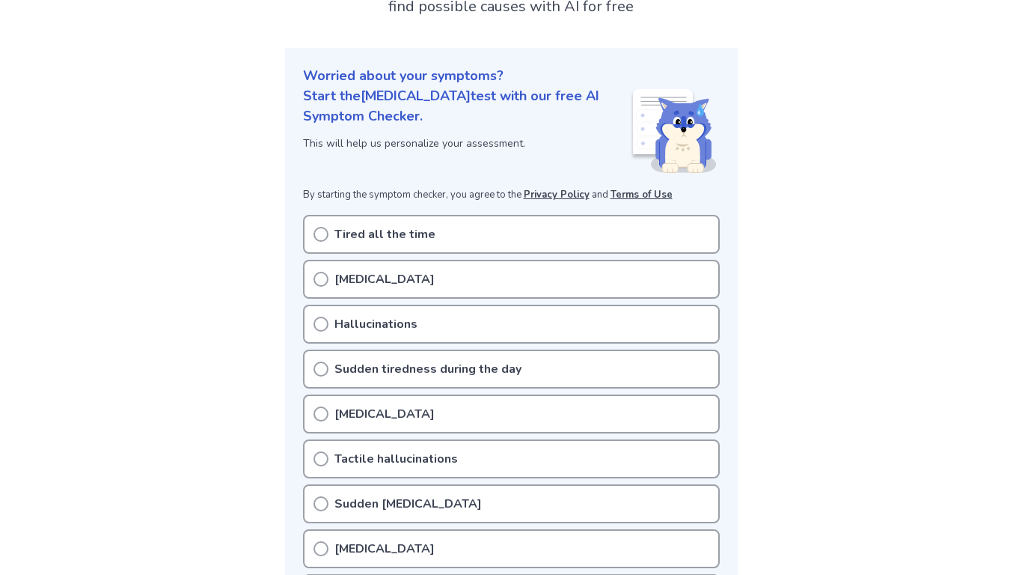
click at [479, 269] on div "[MEDICAL_DATA]" at bounding box center [511, 279] width 417 height 39
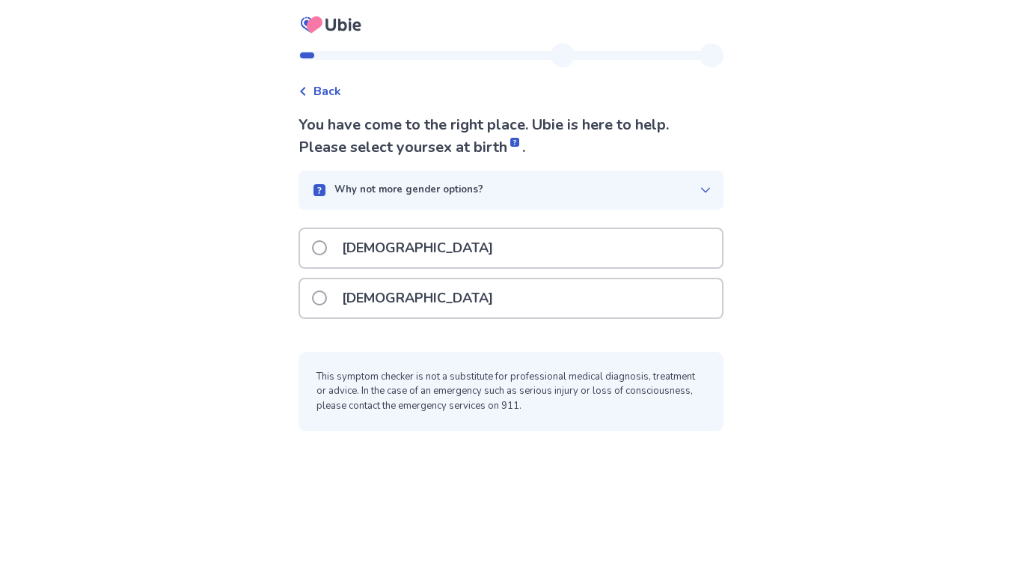
click at [617, 308] on div "[DEMOGRAPHIC_DATA]" at bounding box center [511, 298] width 422 height 38
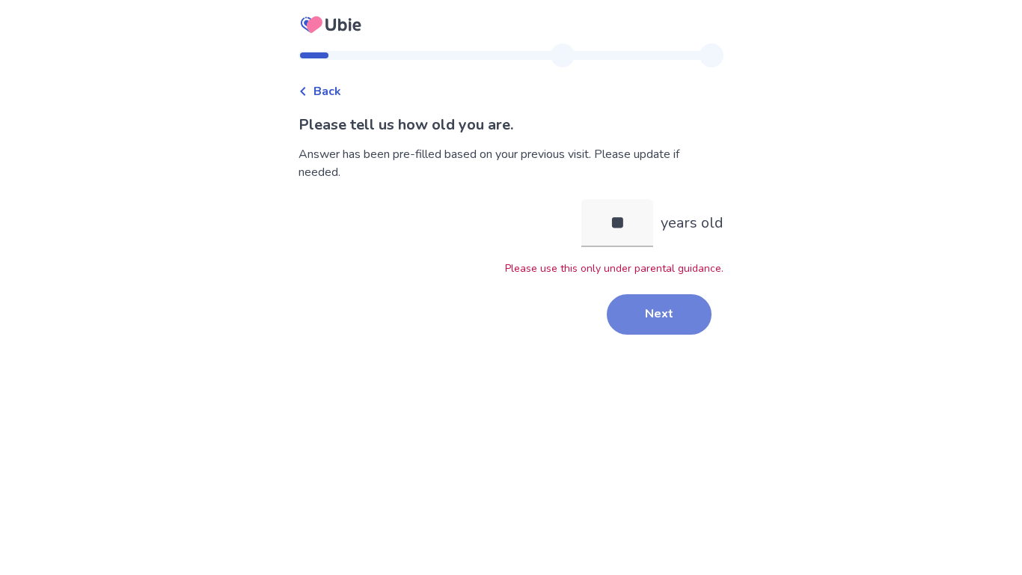
click at [663, 320] on button "Next" at bounding box center [659, 314] width 105 height 40
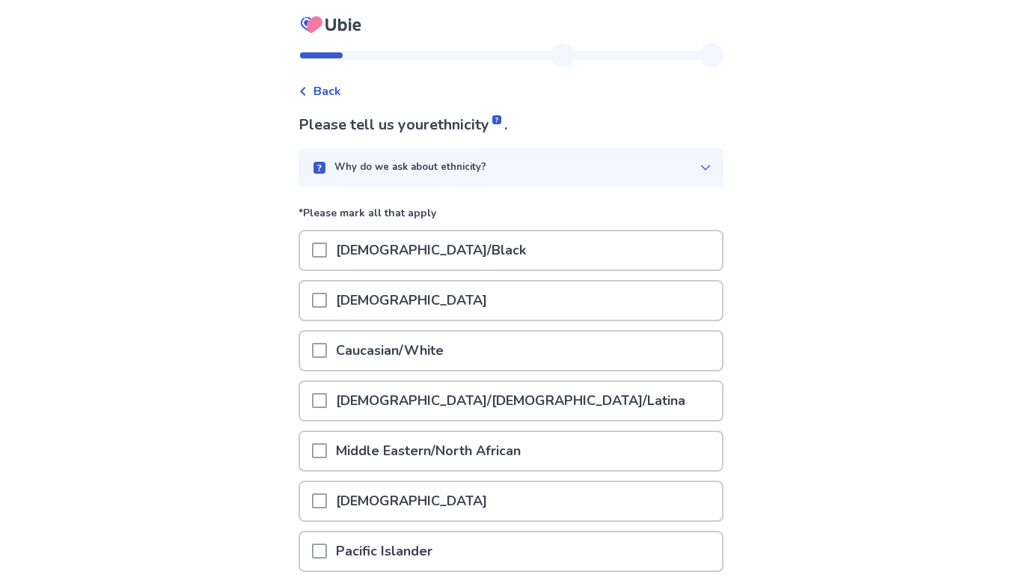
click at [573, 393] on div "Hispanic/Latino/Latina" at bounding box center [511, 401] width 422 height 38
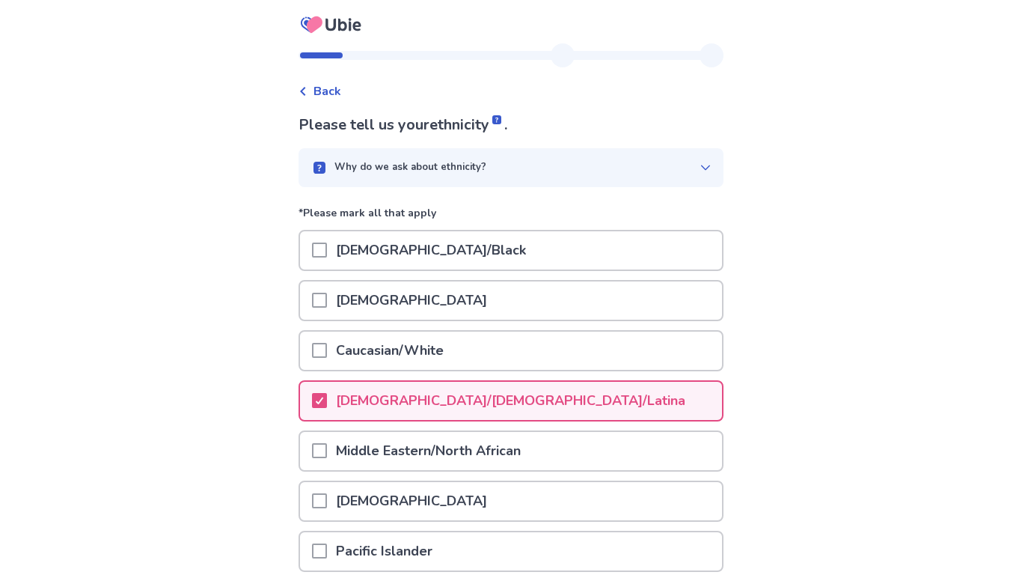
scroll to position [180, 0]
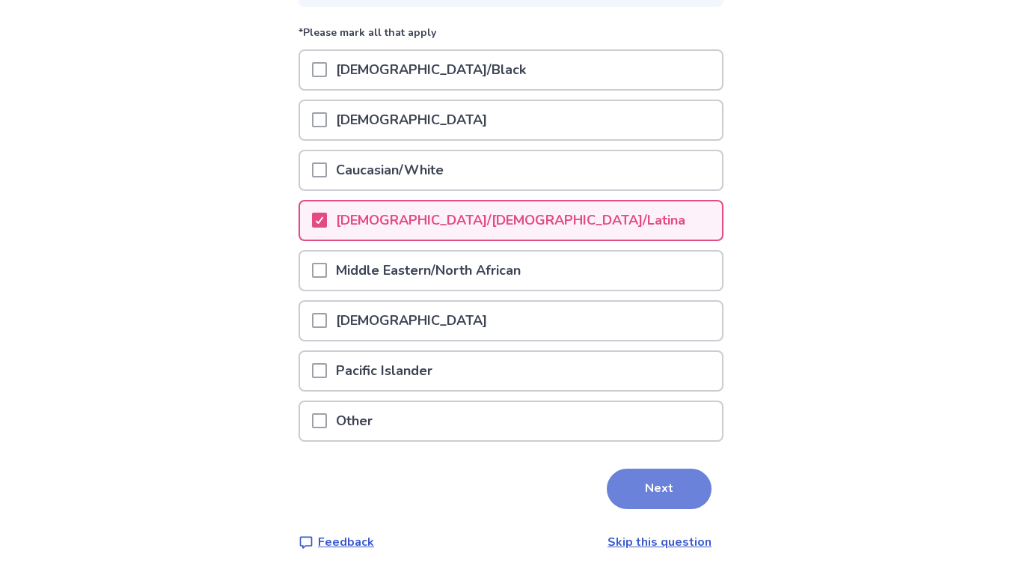
click at [654, 499] on button "Next" at bounding box center [659, 488] width 105 height 40
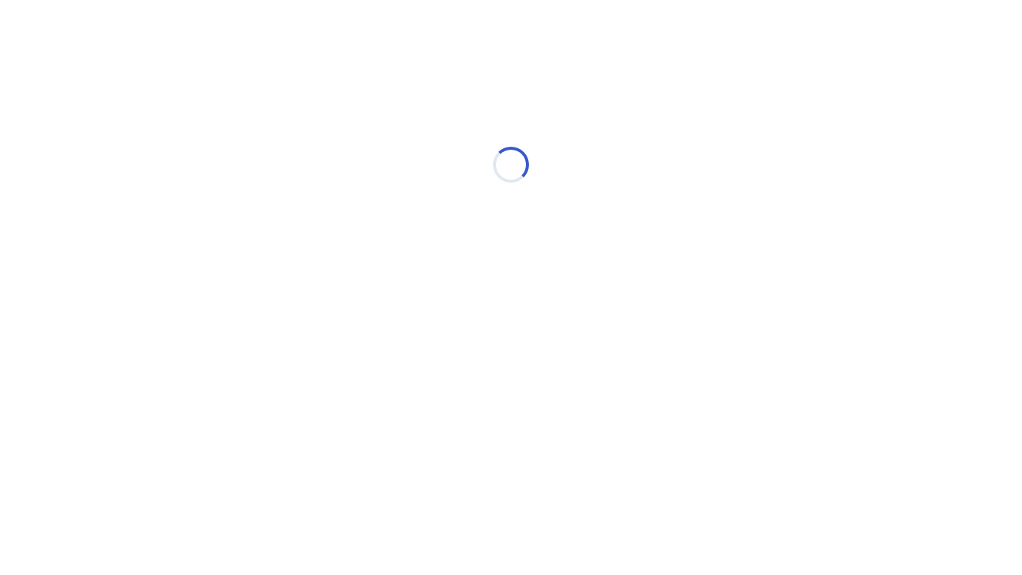
scroll to position [0, 0]
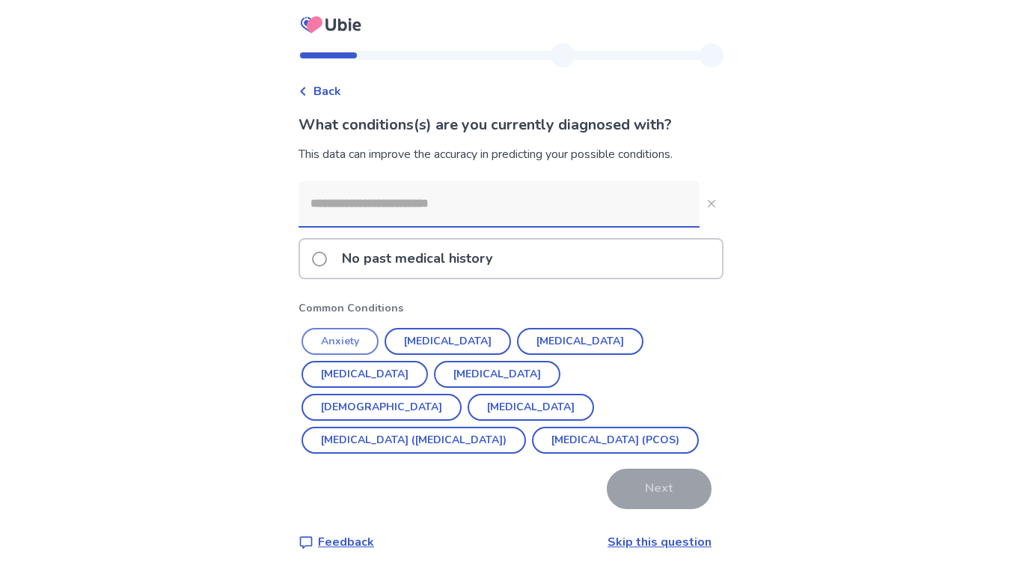
click at [361, 337] on button "Anxiety" at bounding box center [340, 341] width 77 height 27
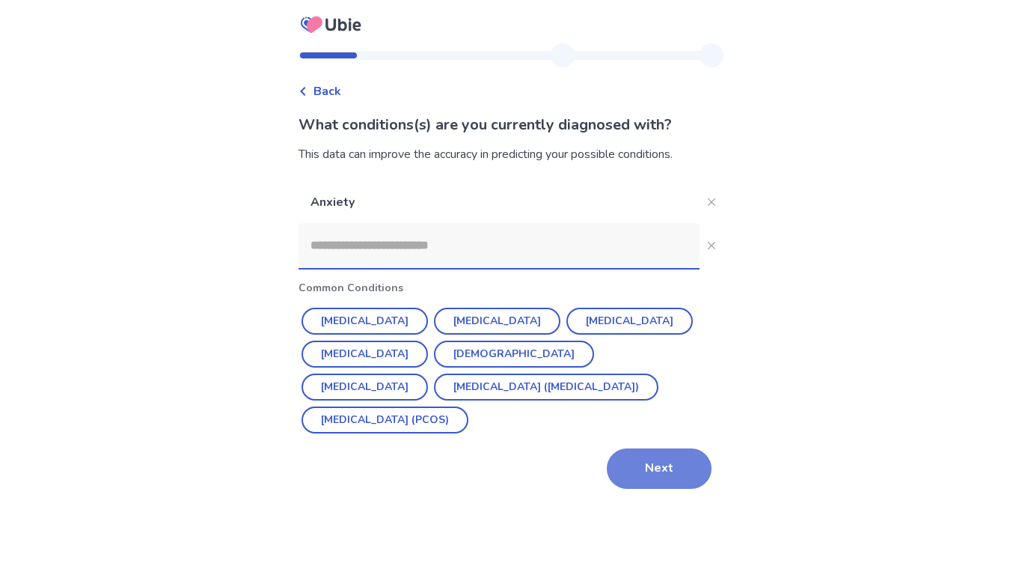
click at [640, 455] on button "Next" at bounding box center [659, 468] width 105 height 40
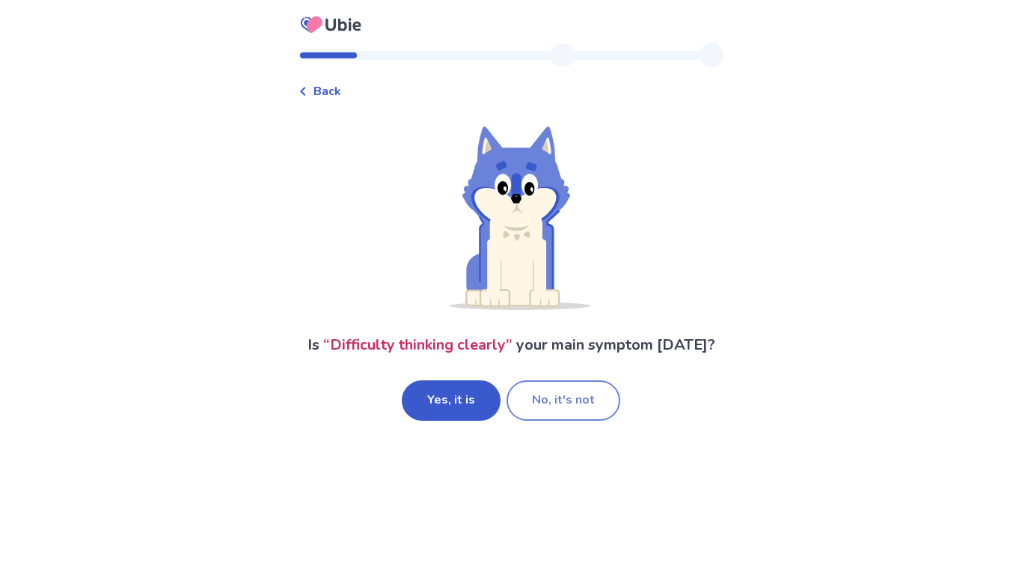
click at [588, 396] on button "No, it's not" at bounding box center [564, 400] width 114 height 40
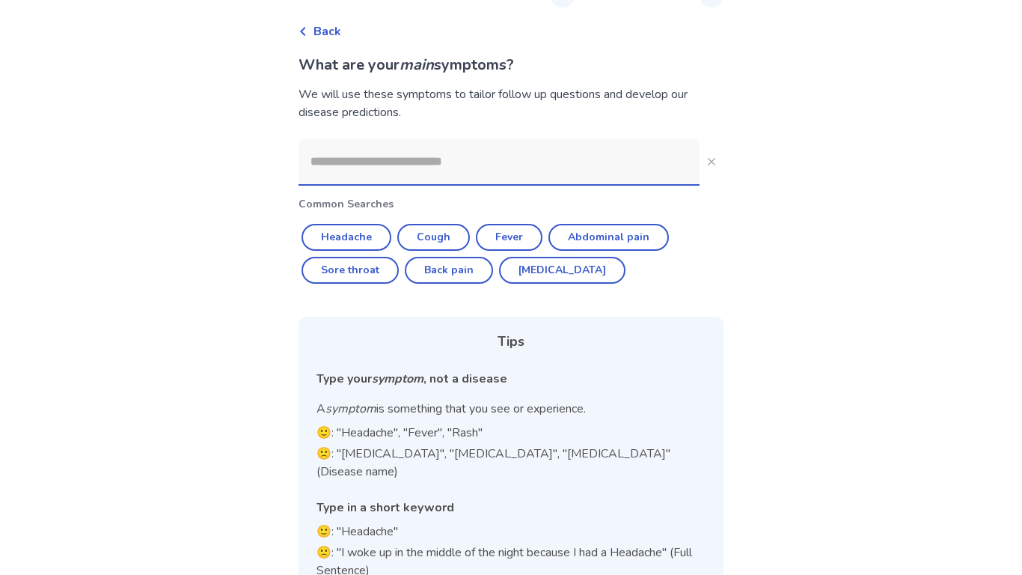
scroll to position [79, 0]
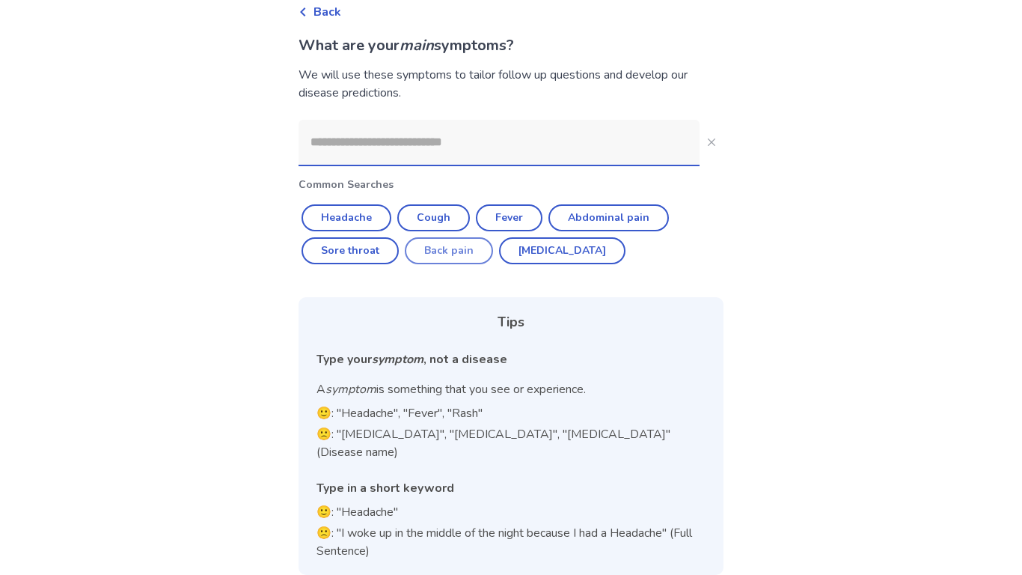
click at [435, 246] on button "Back pain" at bounding box center [449, 250] width 88 height 27
type input "*********"
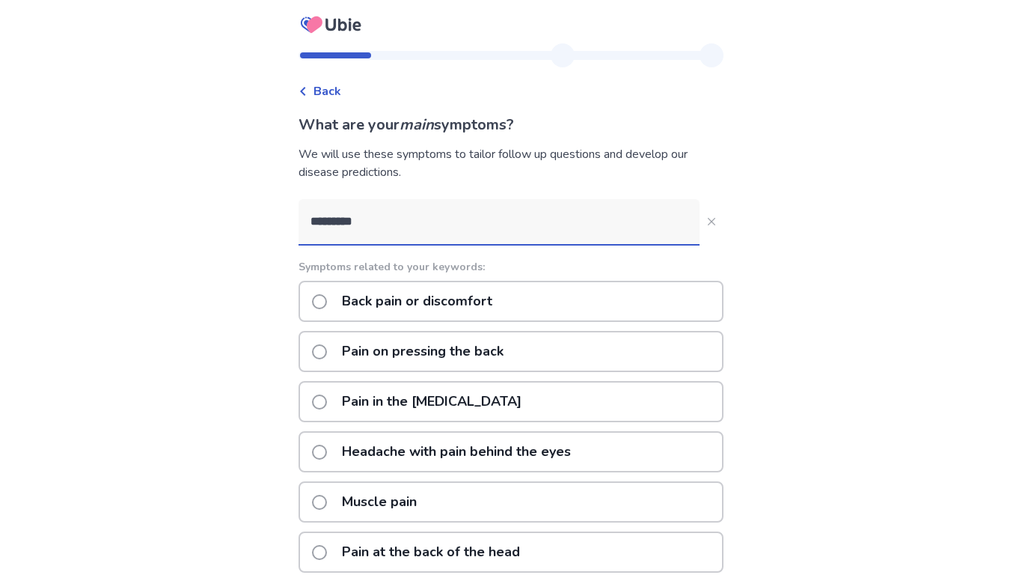
scroll to position [146, 0]
